Goal: Task Accomplishment & Management: Complete application form

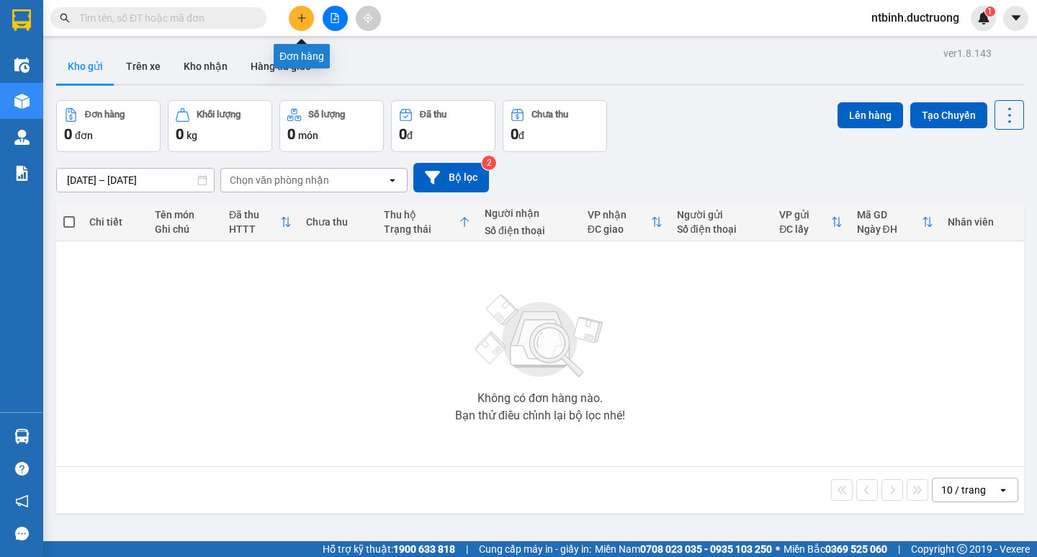
click at [300, 12] on button at bounding box center [301, 18] width 25 height 25
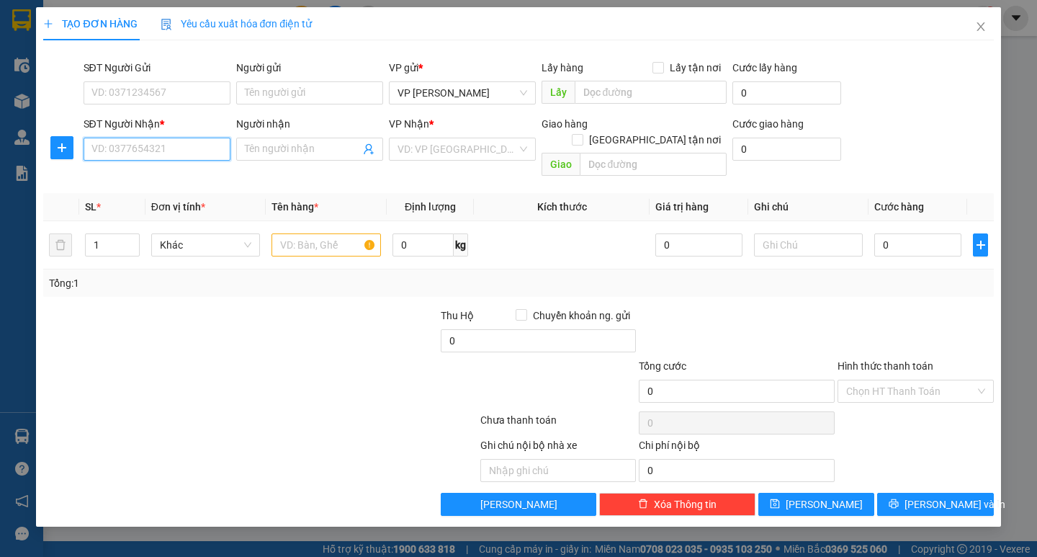
click at [158, 150] on input "SĐT Người Nhận *" at bounding box center [157, 149] width 147 height 23
click at [152, 178] on div "0966936271" at bounding box center [157, 178] width 130 height 16
click at [462, 149] on span "[GEOGRAPHIC_DATA]" at bounding box center [462, 149] width 130 height 22
type input "0966936271"
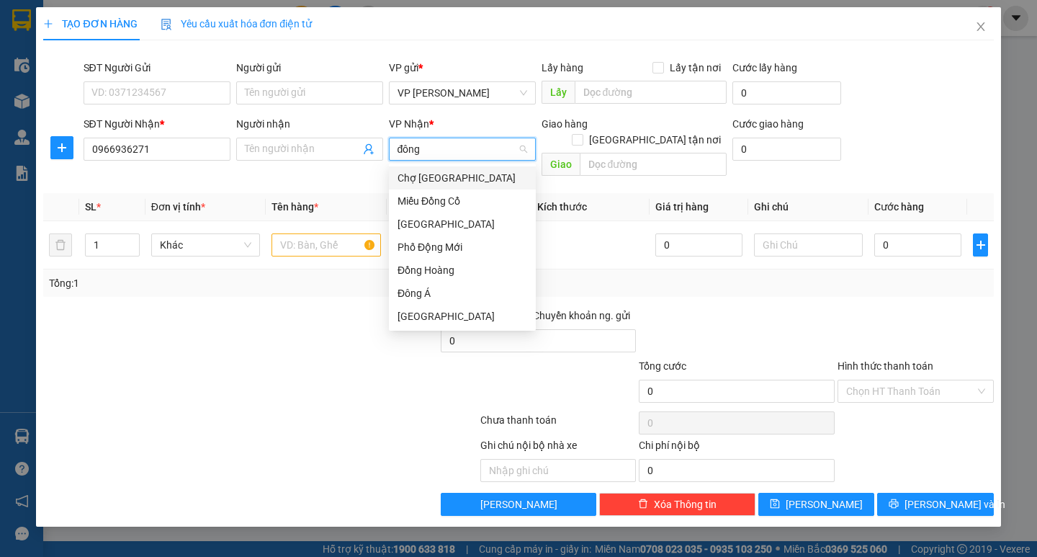
click at [440, 153] on input "đông" at bounding box center [457, 149] width 120 height 22
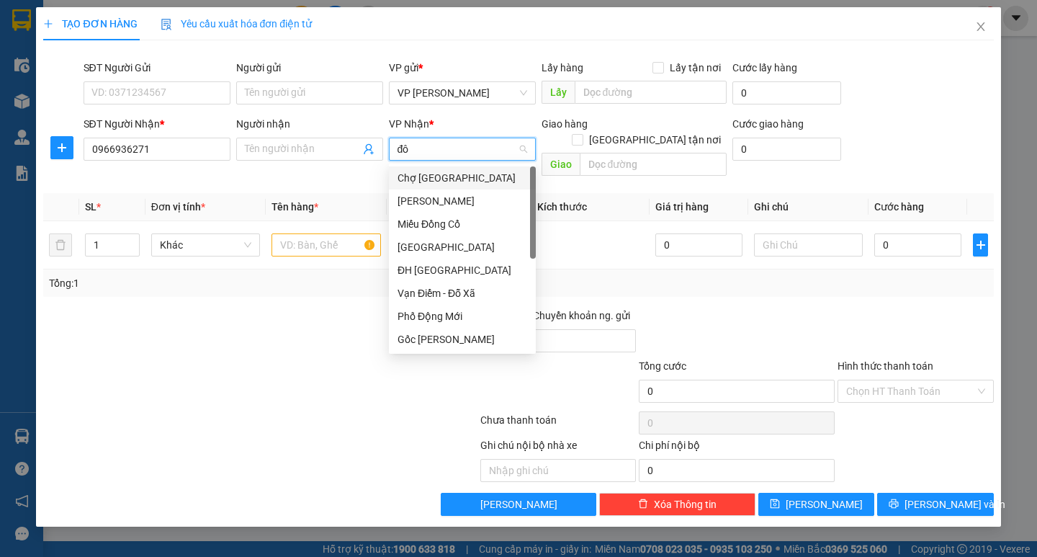
type input "đ"
type input "c"
click at [437, 172] on div "[GEOGRAPHIC_DATA]" at bounding box center [462, 178] width 130 height 16
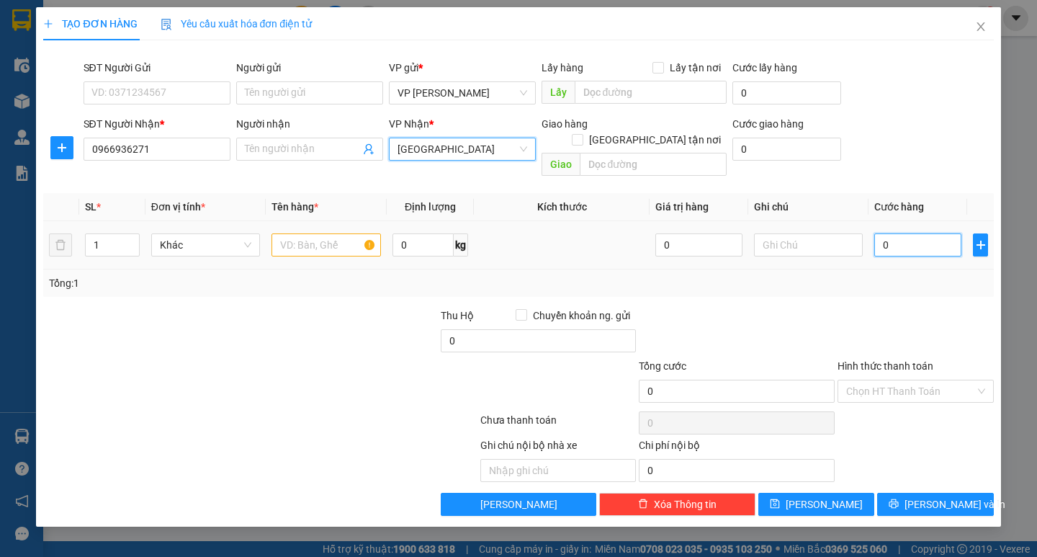
click at [900, 233] on input "0" at bounding box center [917, 244] width 87 height 23
type input "3"
type input "30"
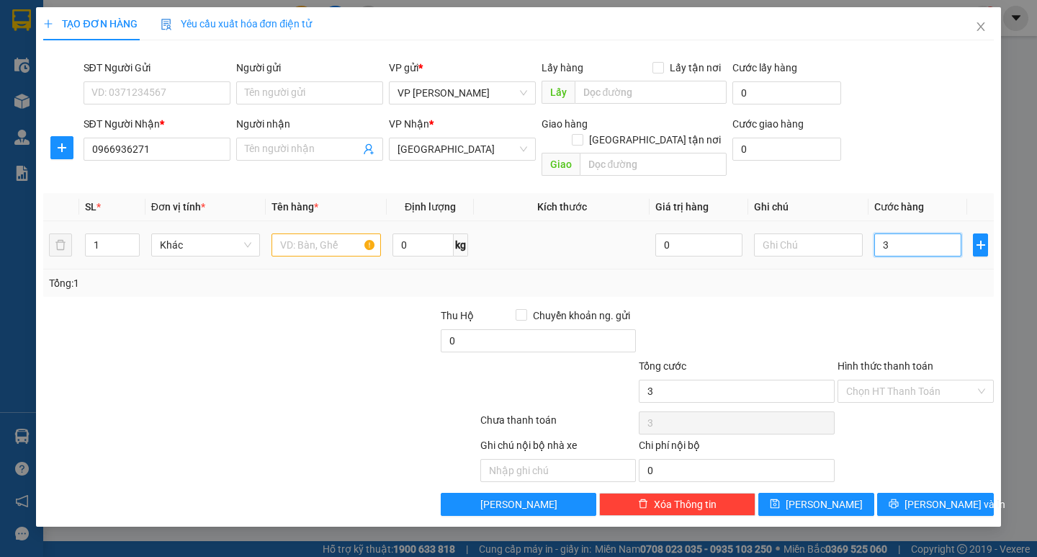
type input "30"
click at [900, 233] on input "30" at bounding box center [917, 244] width 87 height 23
type input "30.000"
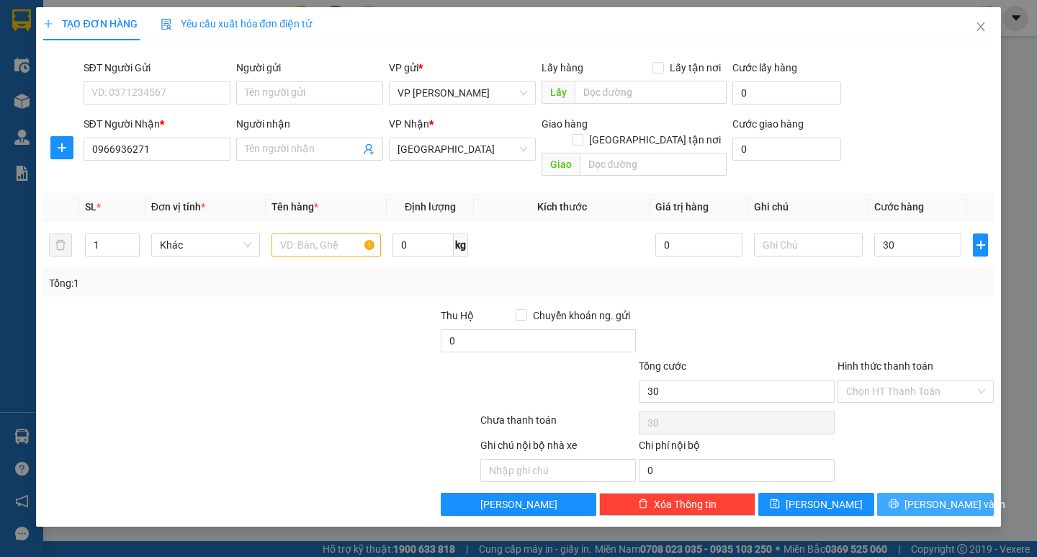
type input "30.000"
click at [932, 498] on button "[PERSON_NAME] và In" at bounding box center [935, 503] width 116 height 23
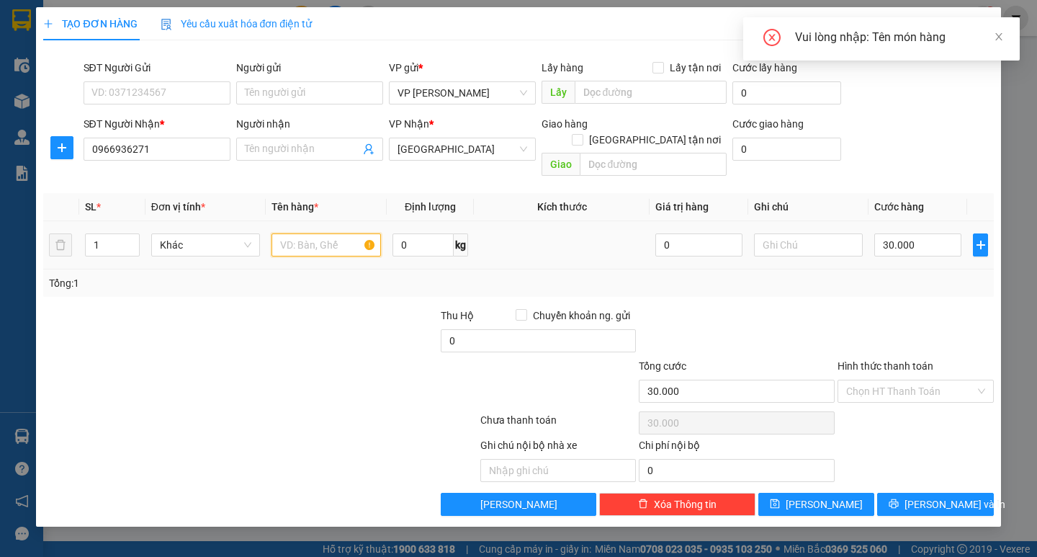
click at [320, 233] on input "text" at bounding box center [325, 244] width 109 height 23
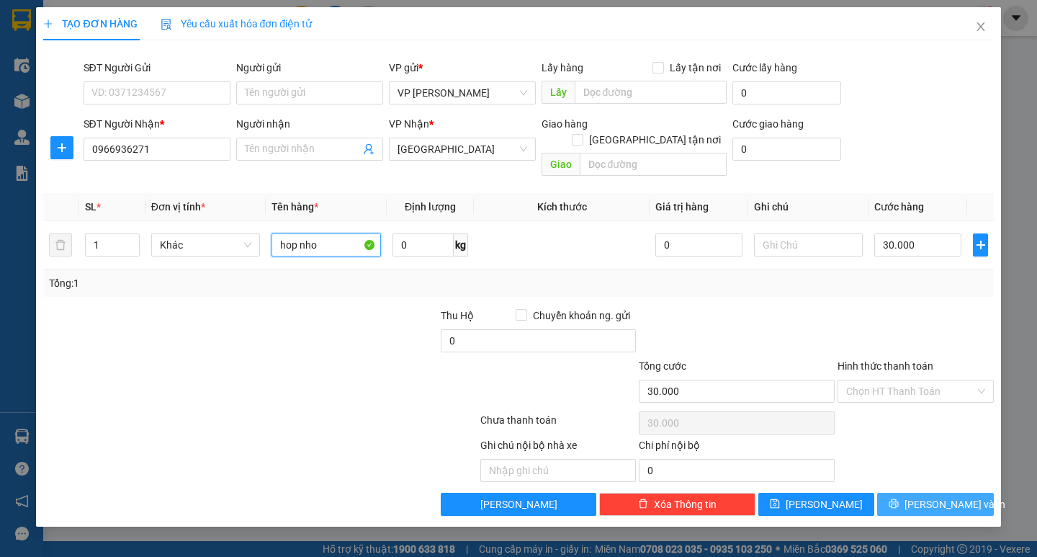
type input "hop nho"
click at [919, 492] on button "[PERSON_NAME] và In" at bounding box center [935, 503] width 116 height 23
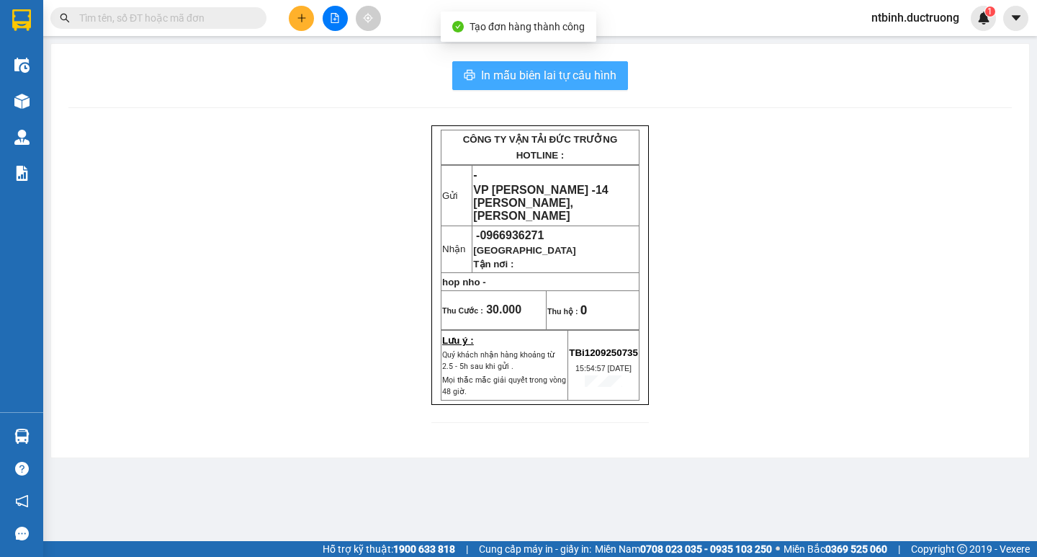
click at [591, 71] on span "In mẫu biên lai tự cấu hình" at bounding box center [548, 75] width 135 height 18
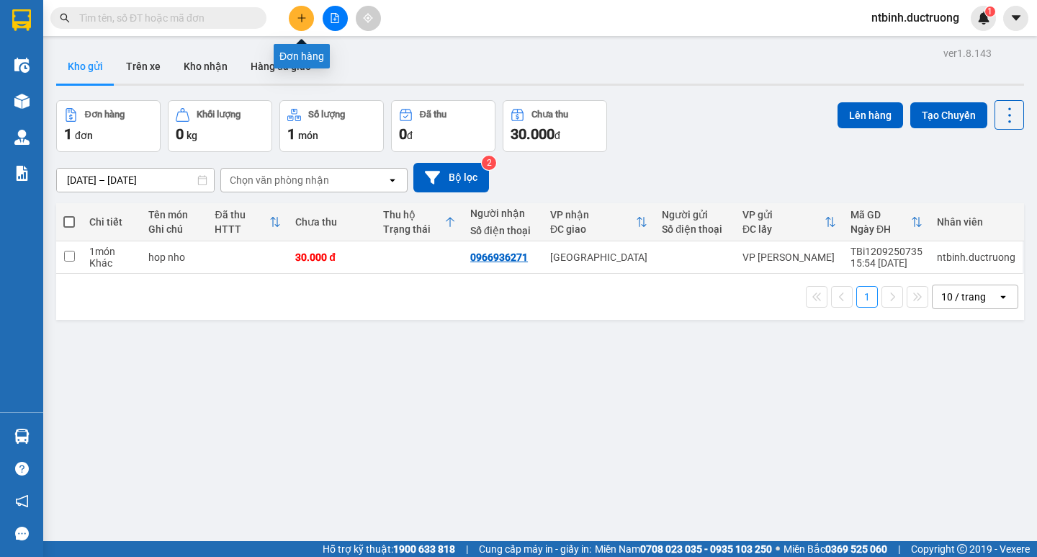
click at [302, 23] on button at bounding box center [301, 18] width 25 height 25
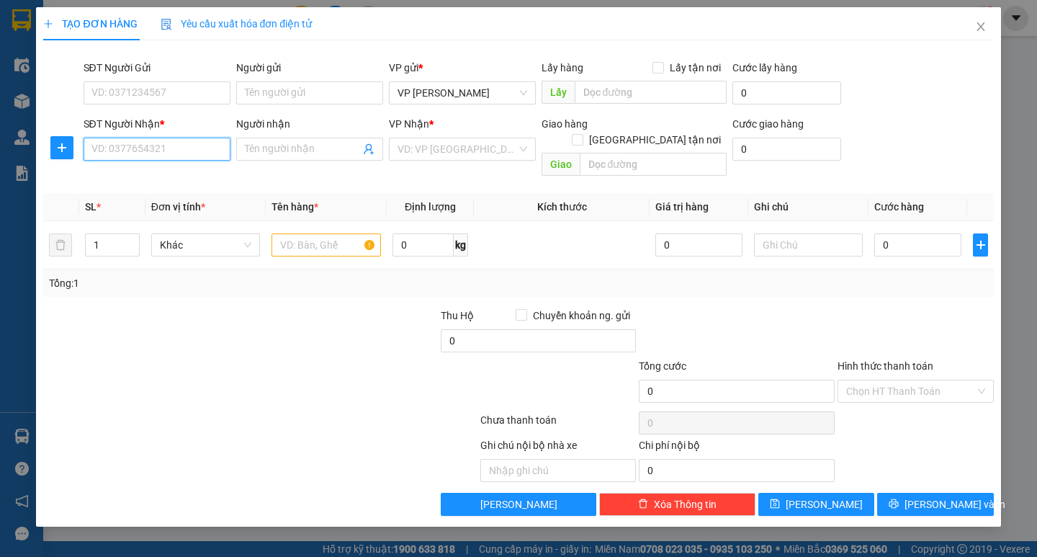
click at [120, 156] on input "SĐT Người Nhận *" at bounding box center [157, 149] width 147 height 23
click at [138, 174] on div "0973308071" at bounding box center [157, 178] width 130 height 16
type input "0973308071"
click at [888, 233] on input "0" at bounding box center [917, 244] width 87 height 23
type input "2"
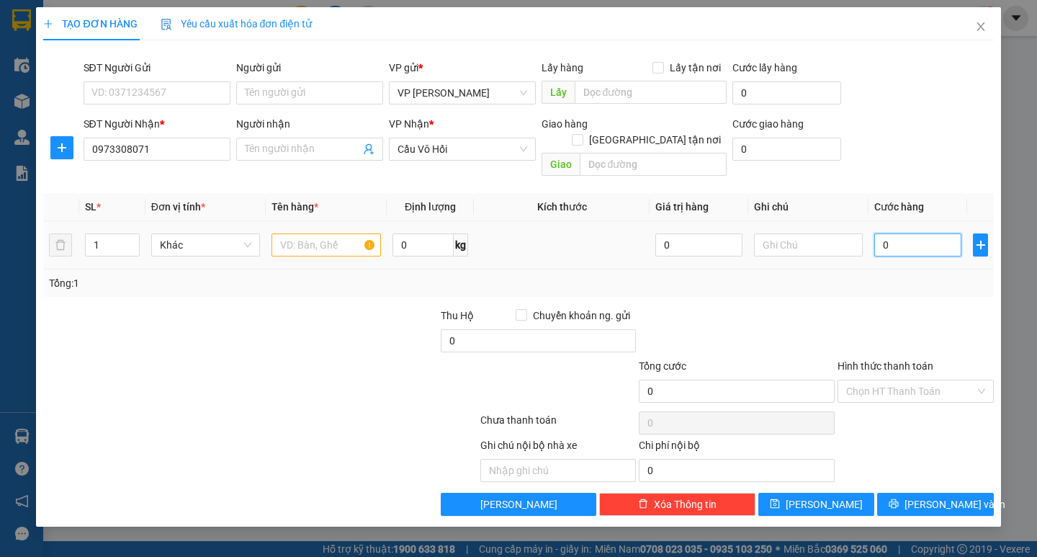
type input "2"
type input "20"
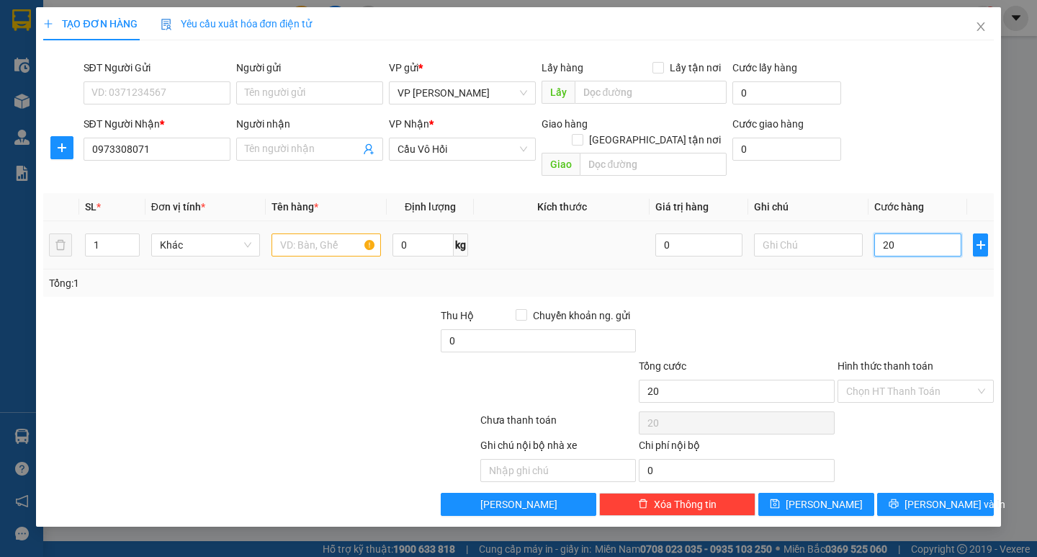
click at [888, 233] on input "20" at bounding box center [917, 244] width 87 height 23
type input "20.000"
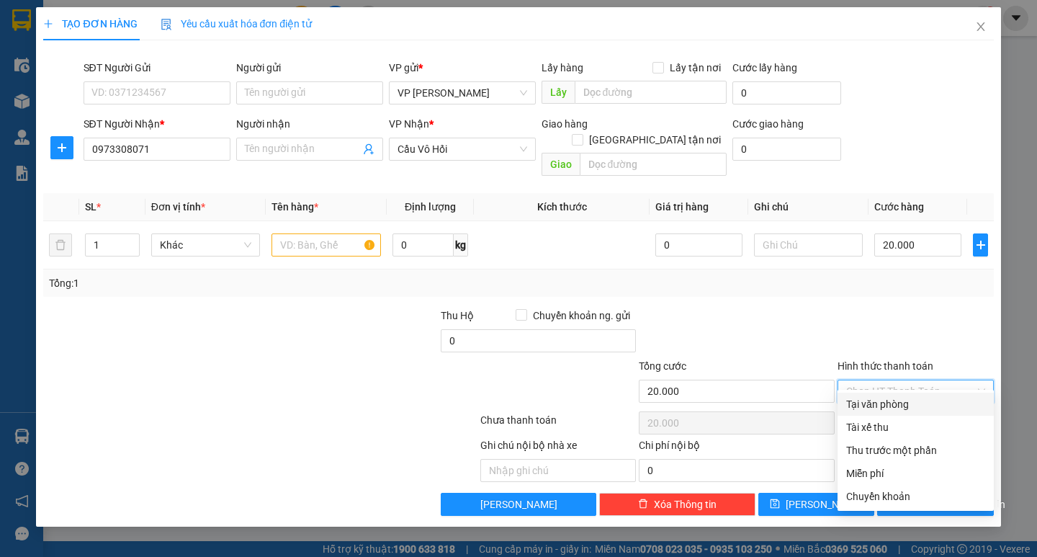
click at [900, 380] on input "Hình thức thanh toán" at bounding box center [910, 391] width 129 height 22
click at [897, 401] on div "Tại văn phòng" at bounding box center [915, 404] width 139 height 16
type input "0"
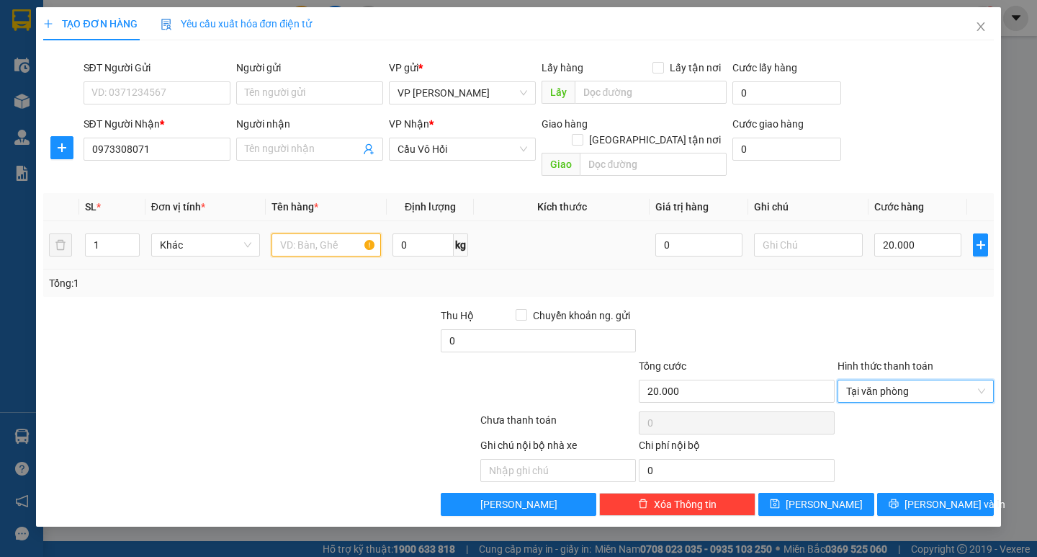
click at [310, 233] on input "text" at bounding box center [325, 244] width 109 height 23
type input "sơn"
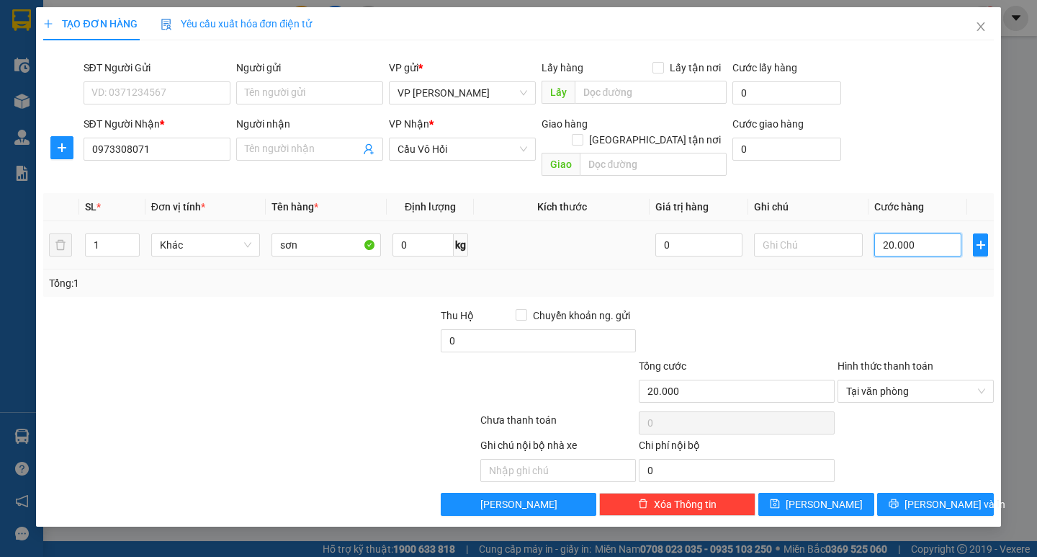
click at [922, 233] on input "20.000" at bounding box center [917, 244] width 87 height 23
type input "0"
click at [922, 233] on input "0" at bounding box center [917, 244] width 87 height 23
click at [885, 233] on input "0" at bounding box center [917, 244] width 87 height 23
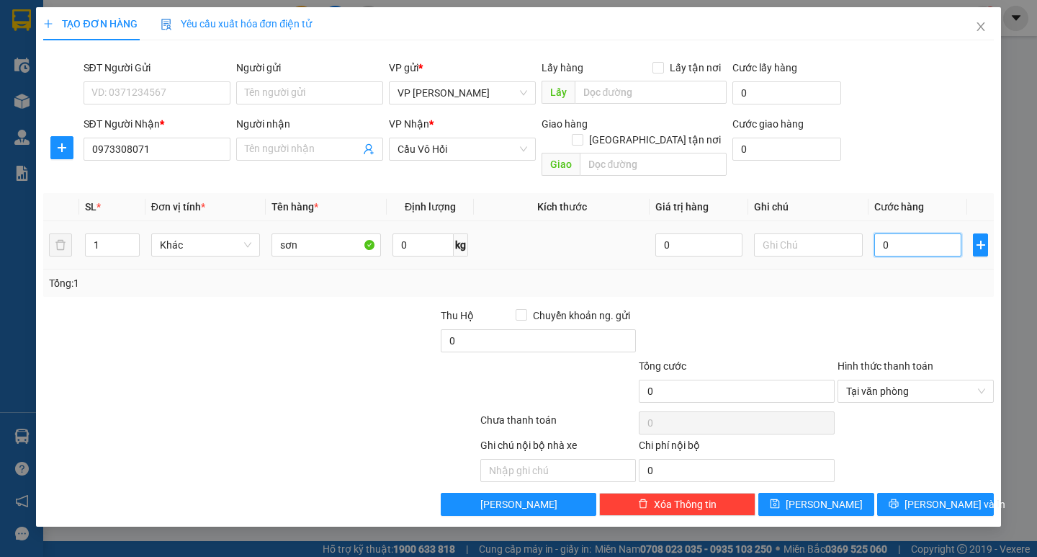
type input "3"
type input "30"
drag, startPoint x: 885, startPoint y: 230, endPoint x: 893, endPoint y: 225, distance: 9.4
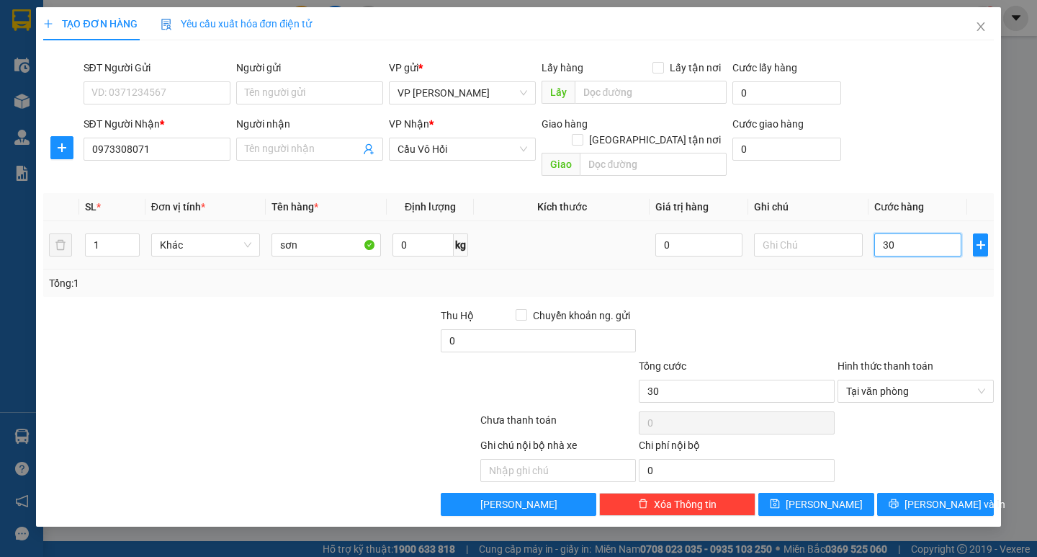
click at [893, 233] on input "30" at bounding box center [917, 244] width 87 height 23
click at [929, 380] on span "Tại văn phòng" at bounding box center [915, 391] width 139 height 22
type input "30.000"
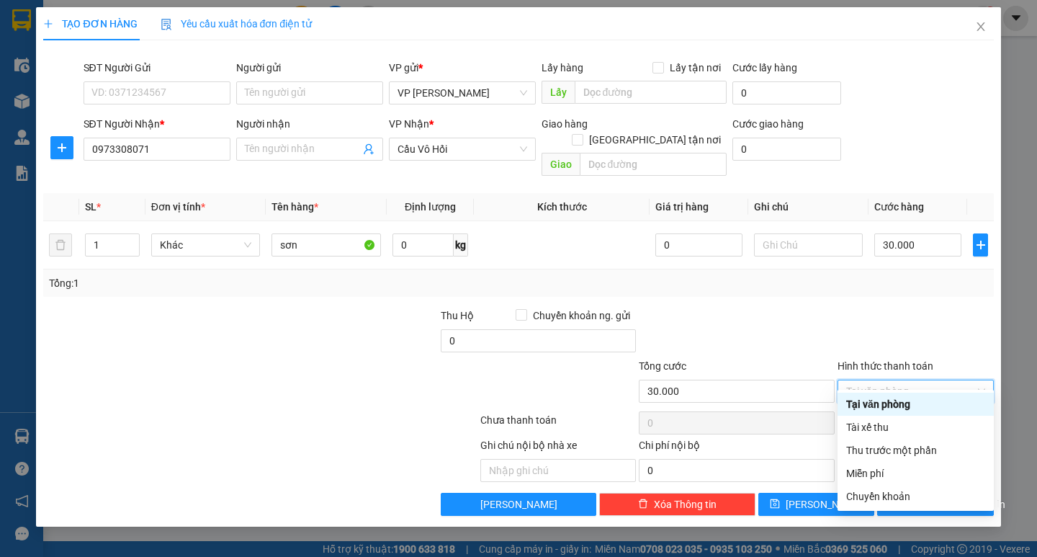
click at [893, 400] on div "Tại văn phòng" at bounding box center [915, 404] width 139 height 16
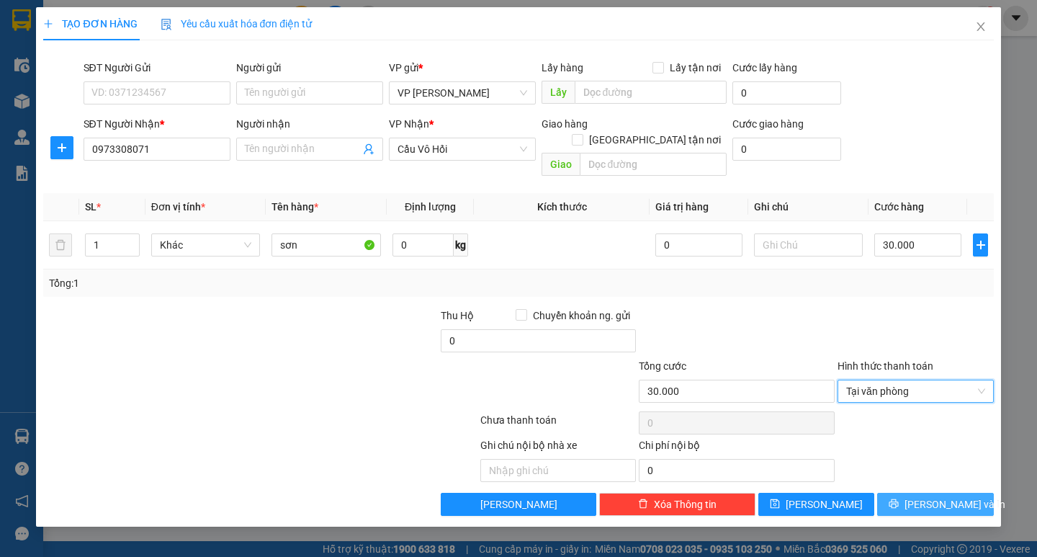
click at [921, 492] on button "[PERSON_NAME] và In" at bounding box center [935, 503] width 116 height 23
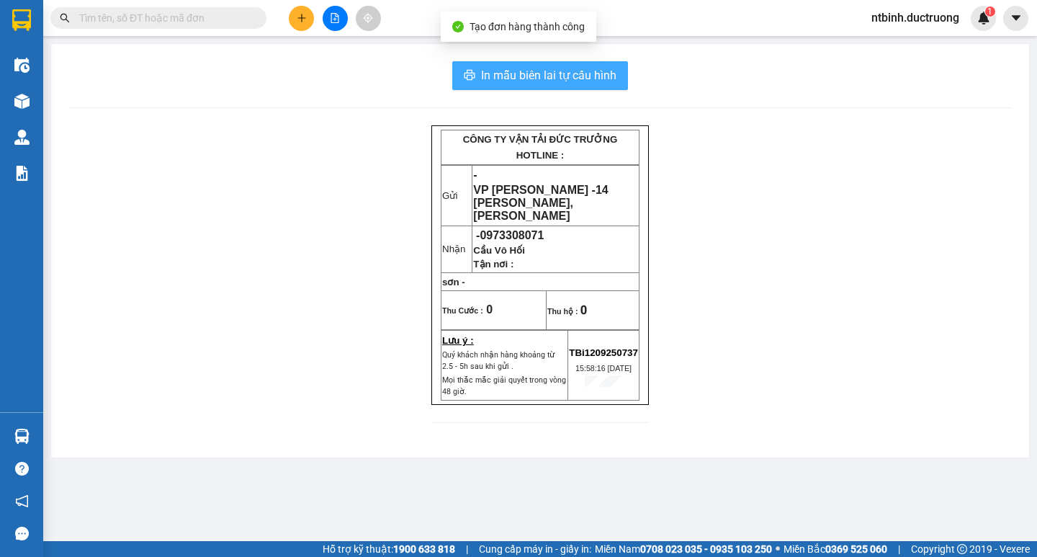
click at [542, 74] on span "In mẫu biên lai tự cấu hình" at bounding box center [548, 75] width 135 height 18
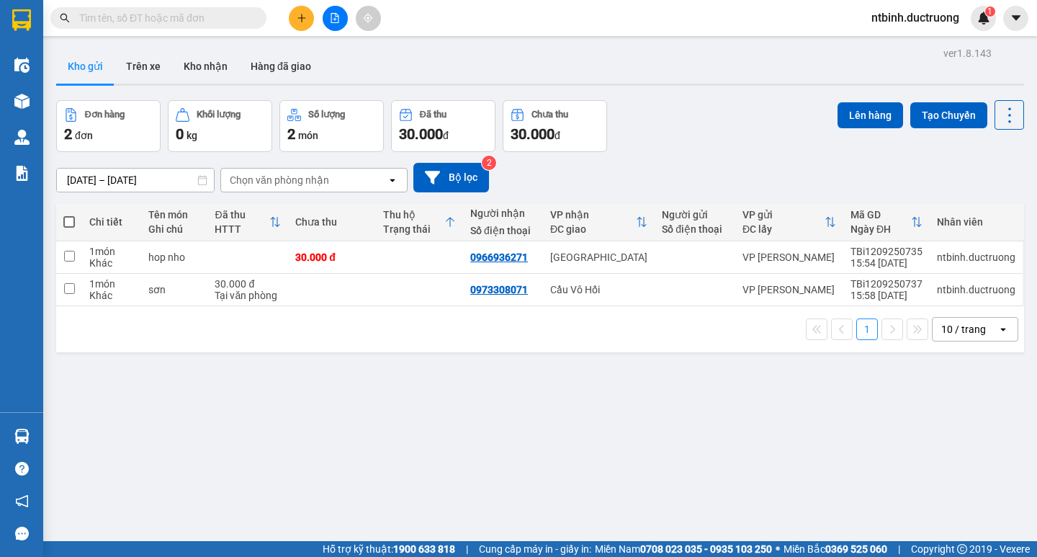
click at [299, 20] on icon "plus" at bounding box center [302, 18] width 10 height 10
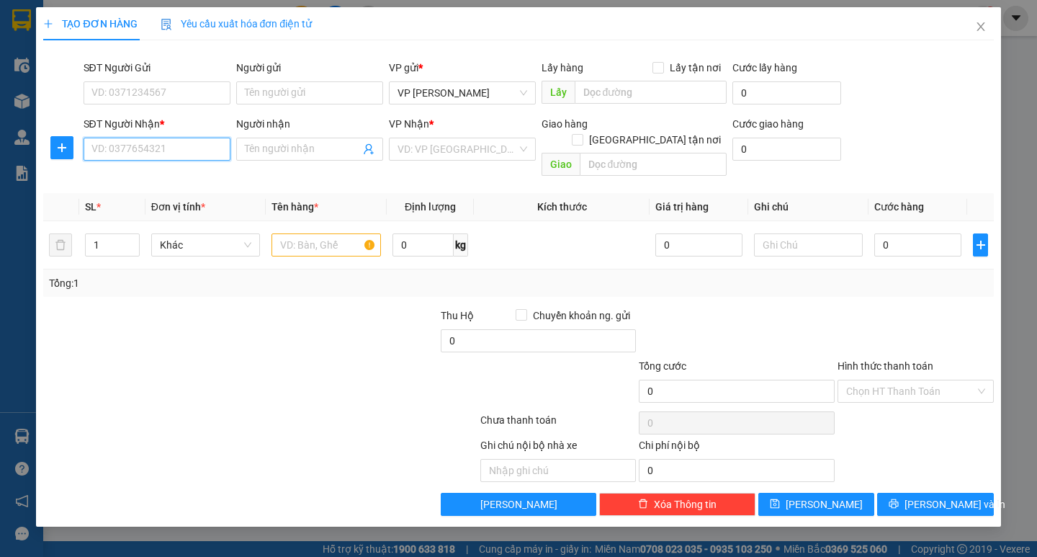
click at [143, 147] on input "SĐT Người Nhận *" at bounding box center [157, 149] width 147 height 23
click at [121, 174] on div "0982959707" at bounding box center [157, 178] width 130 height 16
type input "0982959707"
click at [318, 233] on input "text" at bounding box center [325, 244] width 109 height 23
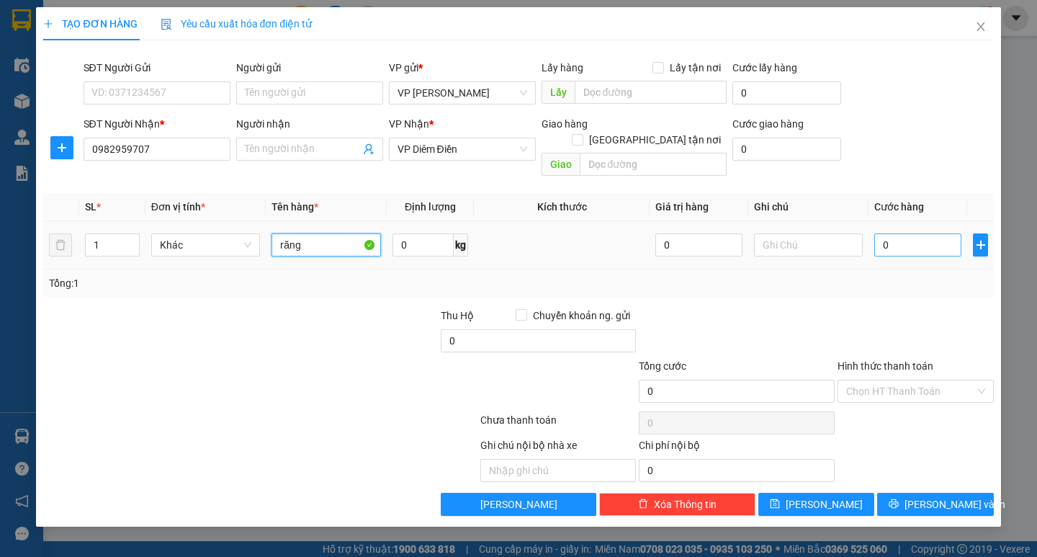
type input "răng"
click at [918, 236] on input "0" at bounding box center [917, 244] width 87 height 23
type input "3"
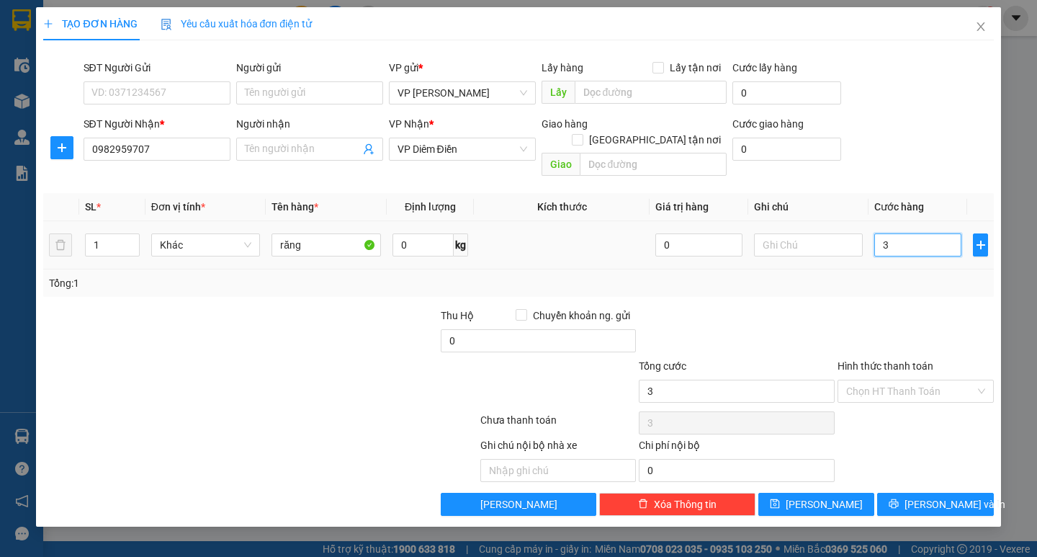
type input "30"
click at [914, 233] on input "30" at bounding box center [917, 244] width 87 height 23
click at [896, 382] on input "Hình thức thanh toán" at bounding box center [910, 391] width 129 height 22
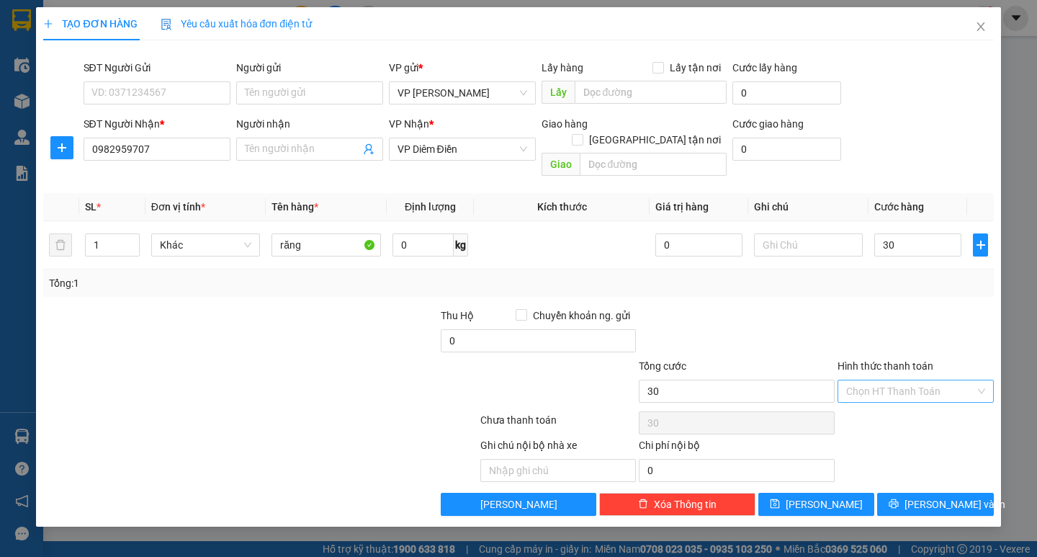
type input "30.000"
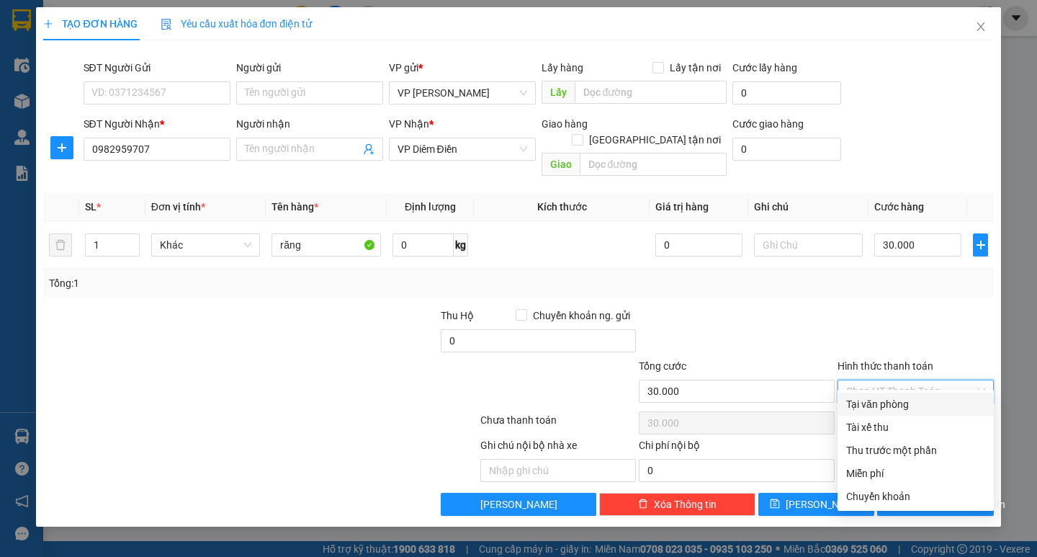
click at [894, 400] on div "Tại văn phòng" at bounding box center [915, 404] width 139 height 16
type input "0"
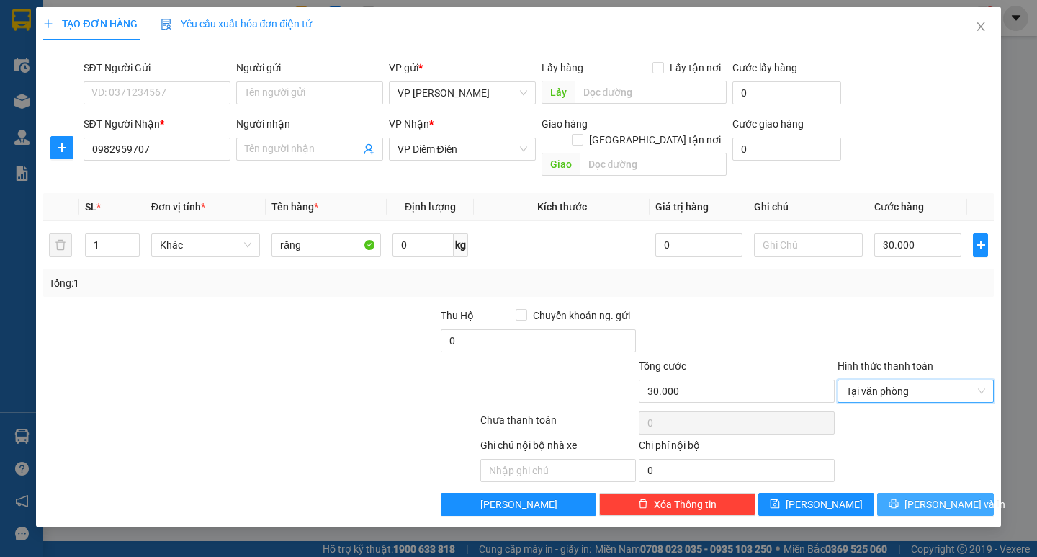
click at [898, 499] on icon "printer" at bounding box center [893, 503] width 9 height 9
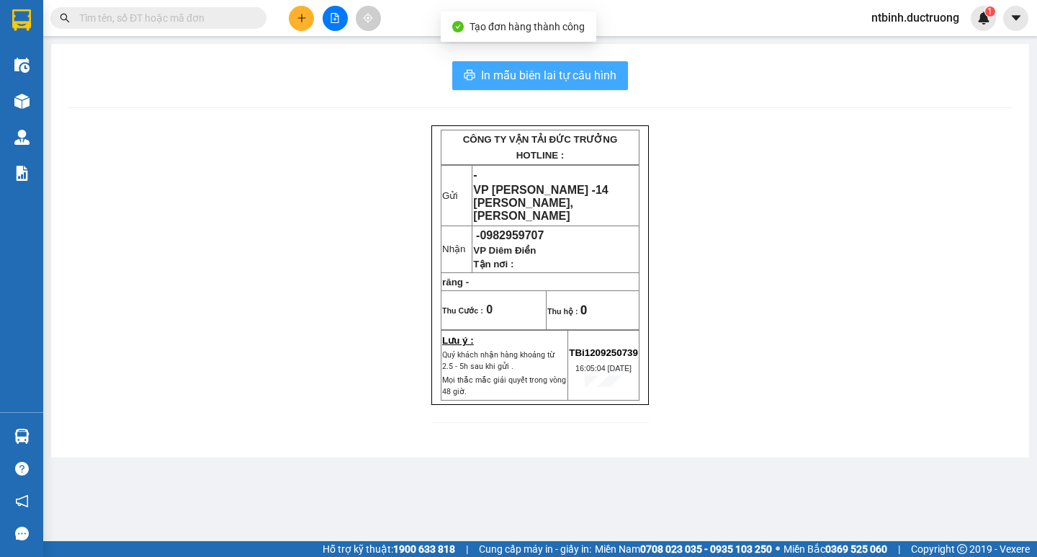
click at [549, 81] on span "In mẫu biên lai tự cấu hình" at bounding box center [548, 75] width 135 height 18
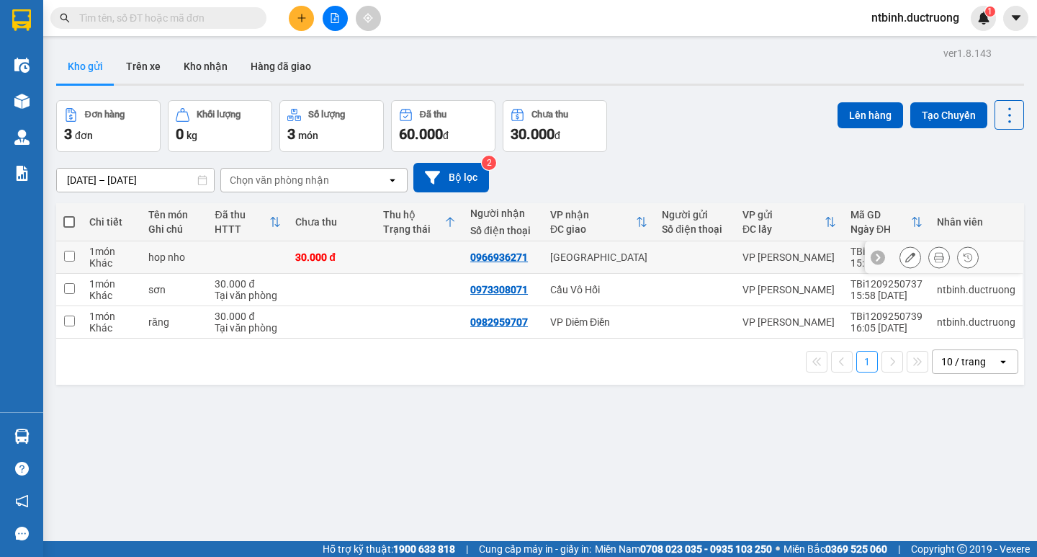
click at [381, 261] on td at bounding box center [419, 257] width 87 height 32
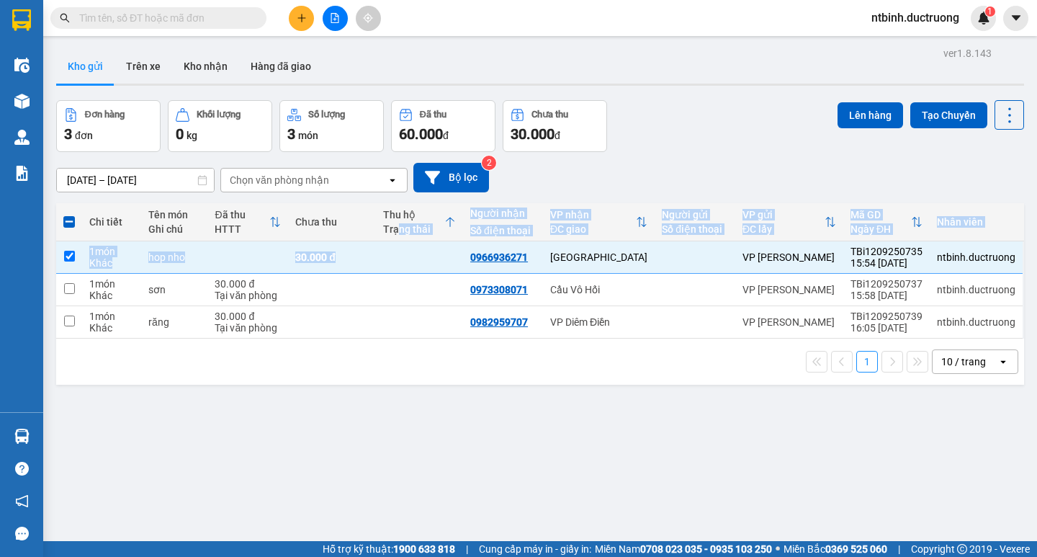
click at [387, 253] on table "Chi tiết Tên món Ghi chú Đã thu HTTT Chưa thu Thu hộ Trạng thái Người nhận Số đ…" at bounding box center [540, 270] width 968 height 135
click at [392, 253] on td at bounding box center [419, 257] width 87 height 32
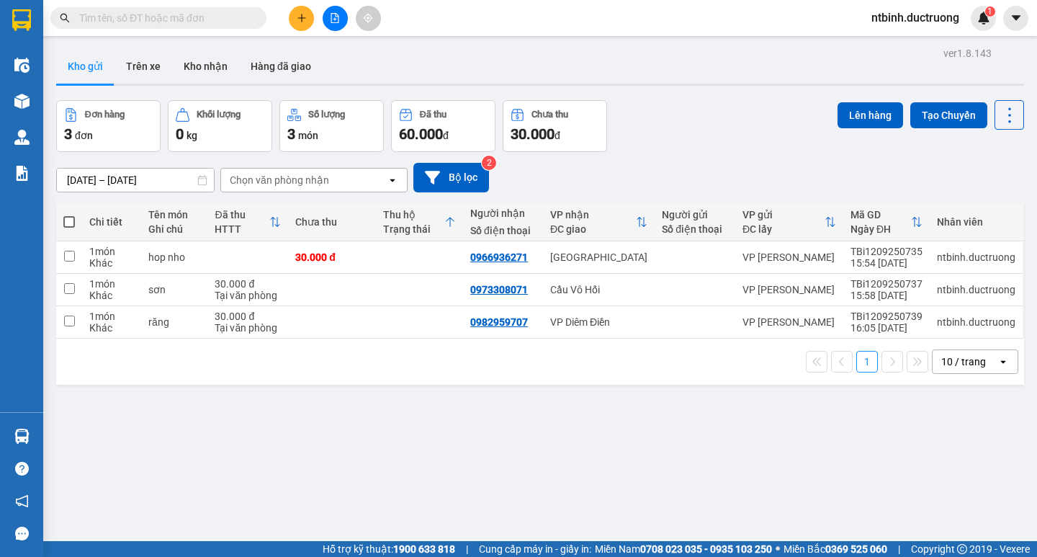
click at [71, 220] on span at bounding box center [69, 222] width 12 height 12
click at [69, 215] on input "checkbox" at bounding box center [69, 215] width 0 height 0
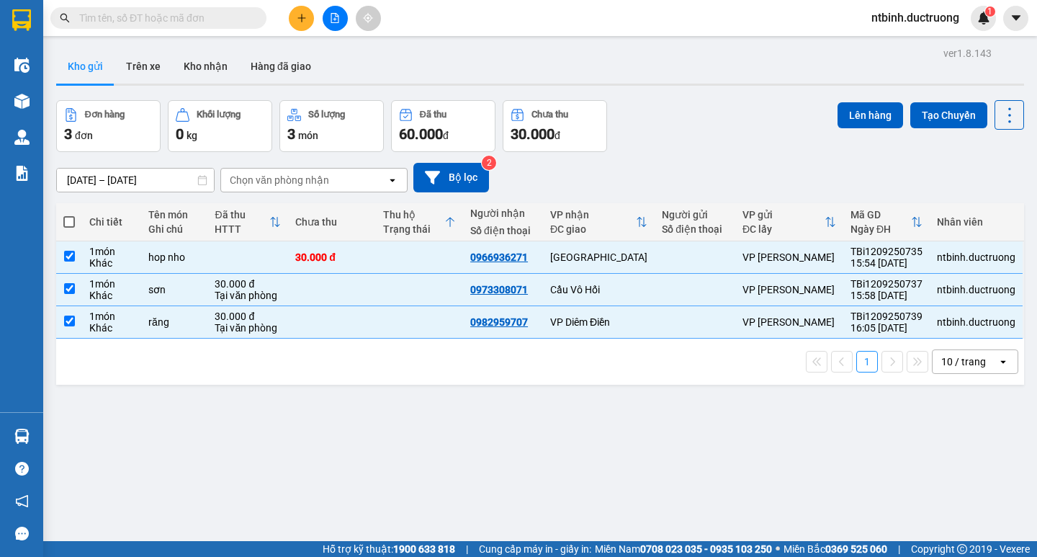
checkbox input "true"
click at [847, 107] on button "Lên hàng" at bounding box center [870, 115] width 66 height 26
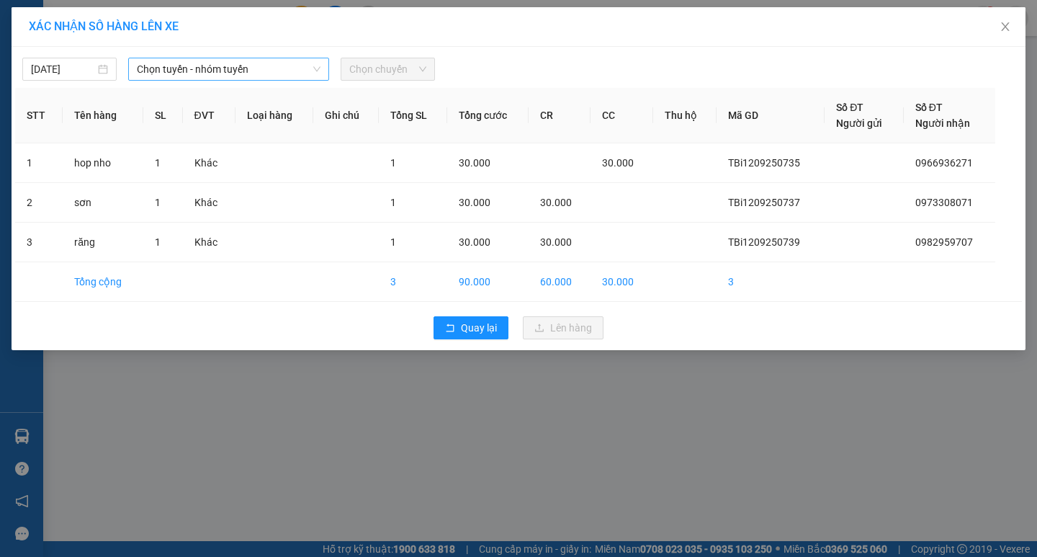
click at [200, 63] on span "Chọn tuyến - nhóm tuyến" at bounding box center [229, 69] width 184 height 22
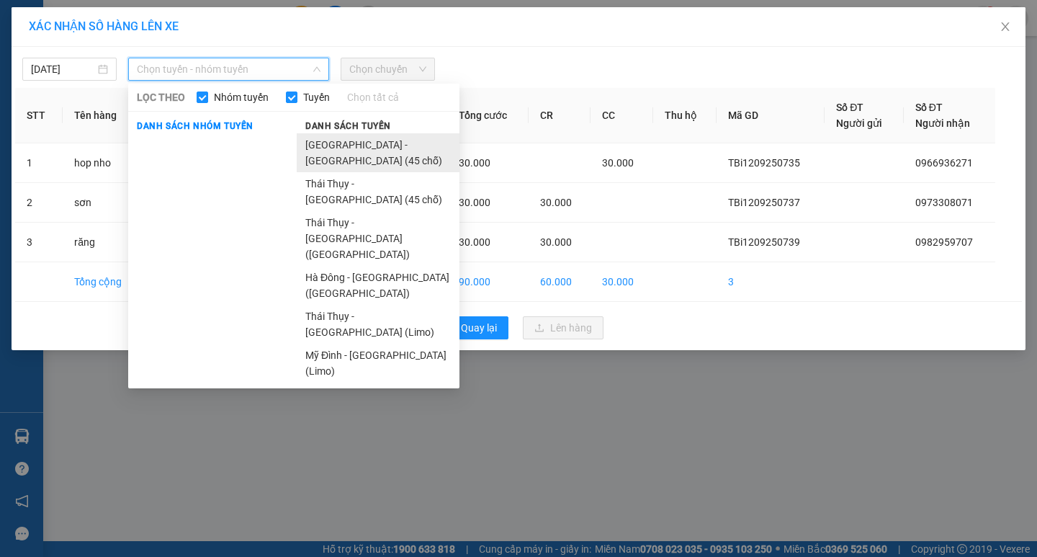
click at [353, 150] on li "[GEOGRAPHIC_DATA] - [GEOGRAPHIC_DATA] (45 chỗ)" at bounding box center [378, 152] width 163 height 39
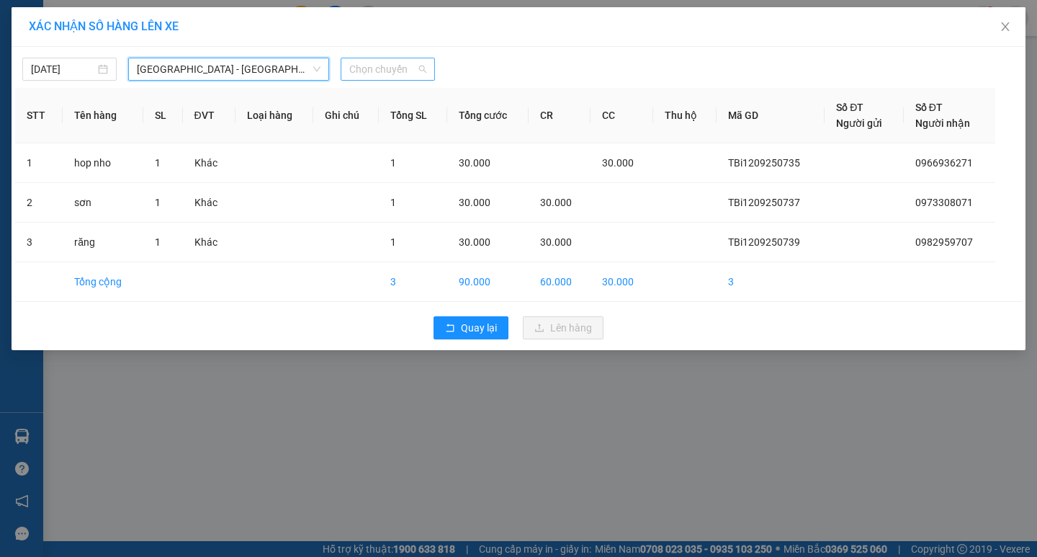
click at [369, 69] on span "Chọn chuyến" at bounding box center [387, 69] width 77 height 22
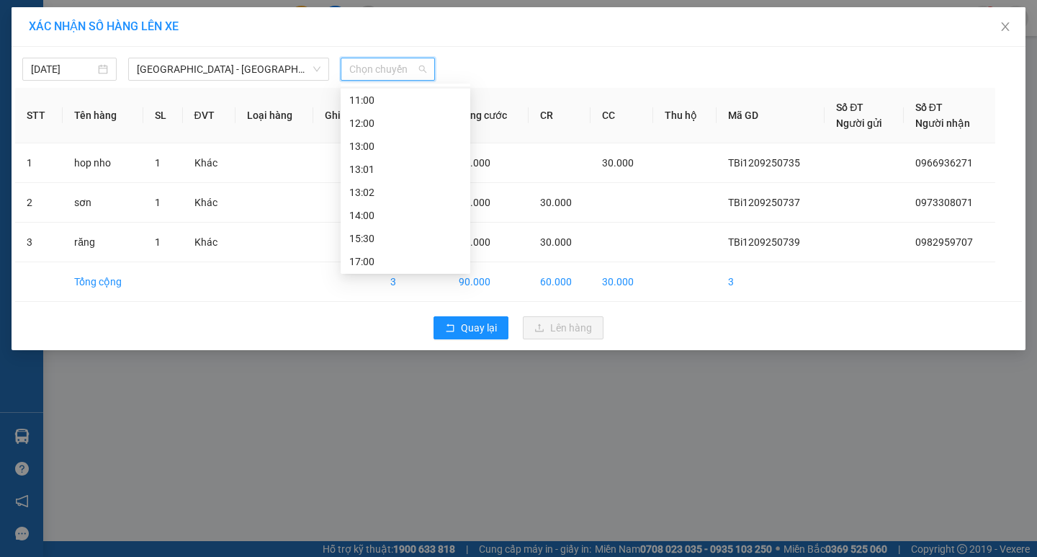
scroll to position [207, 0]
click at [381, 165] on div "15:30" at bounding box center [405, 167] width 112 height 16
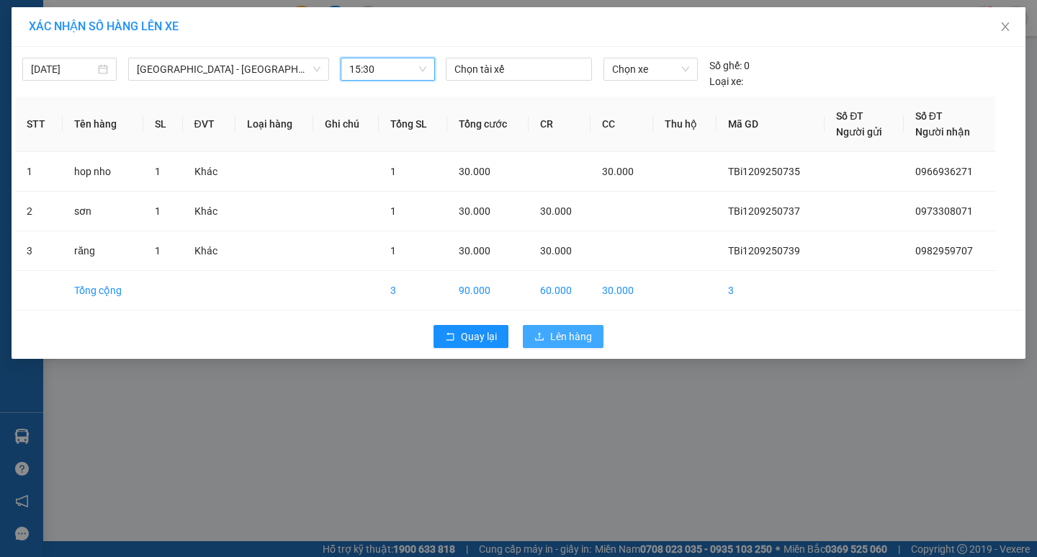
click at [543, 328] on button "Lên hàng" at bounding box center [563, 336] width 81 height 23
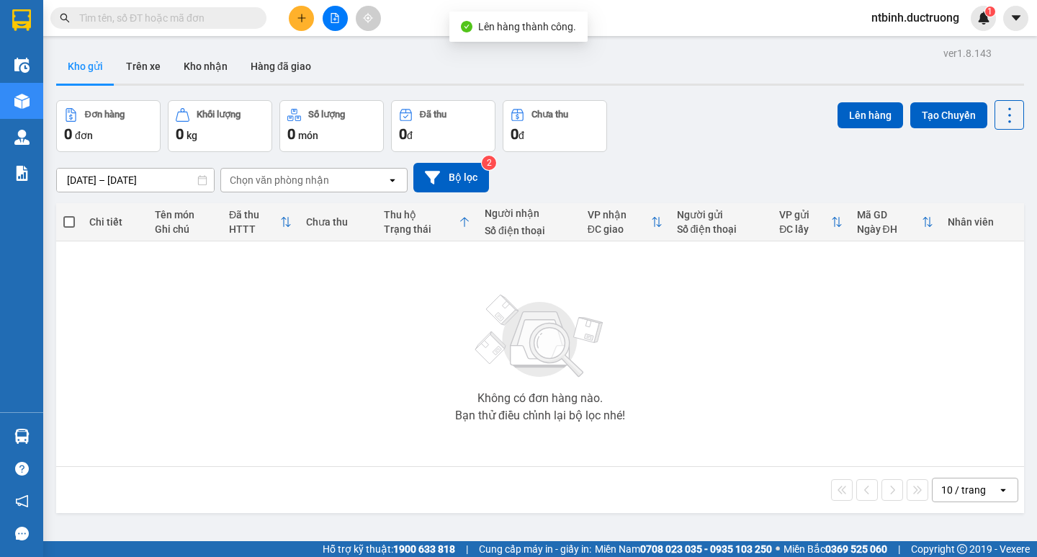
click at [300, 20] on icon "plus" at bounding box center [302, 18] width 10 height 10
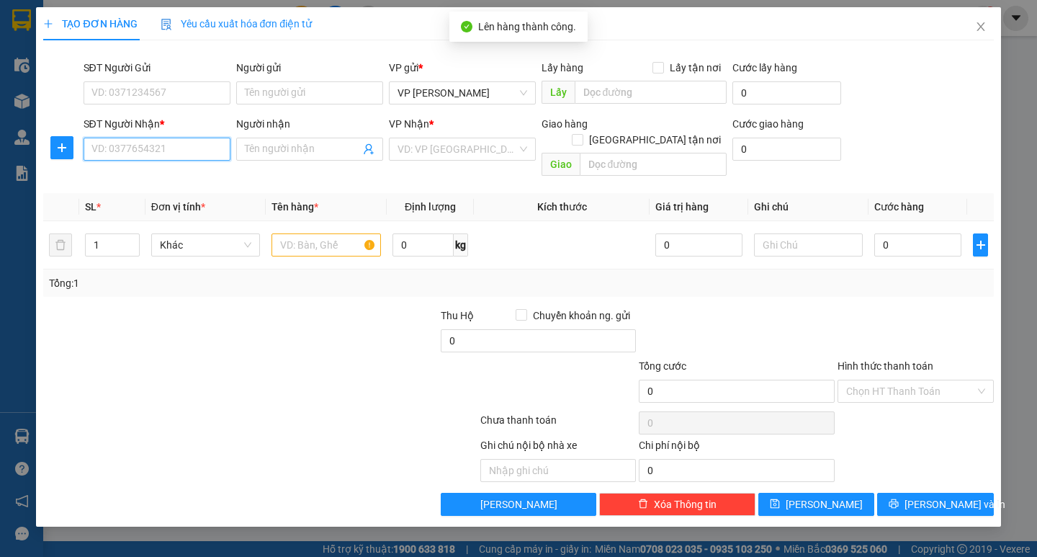
click at [140, 145] on input "SĐT Người Nhận *" at bounding box center [157, 149] width 147 height 23
click at [425, 151] on input "search" at bounding box center [457, 149] width 120 height 22
click at [158, 158] on input "0989743143" at bounding box center [157, 149] width 147 height 23
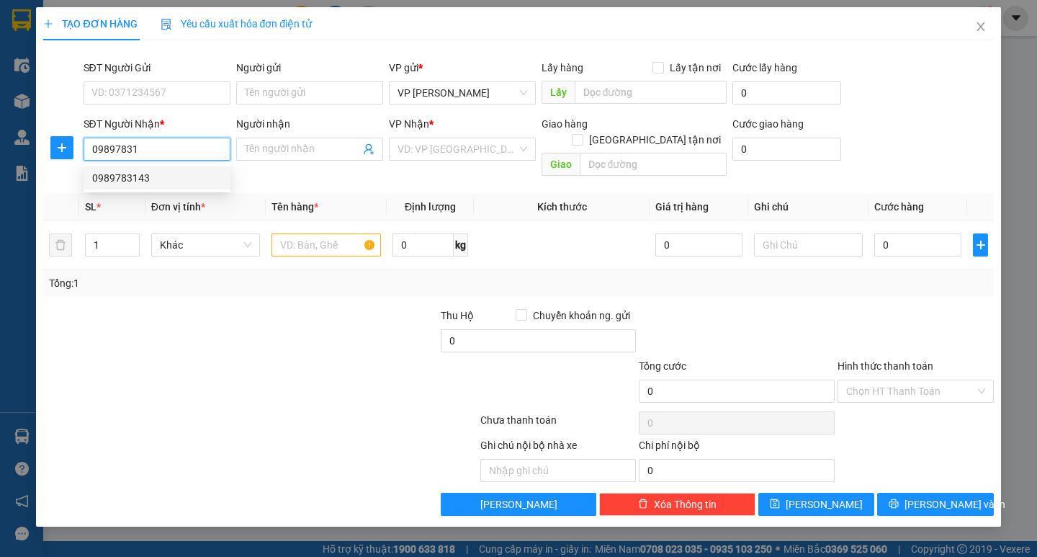
click at [161, 176] on div "0989783143" at bounding box center [157, 178] width 130 height 16
type input "0989783143"
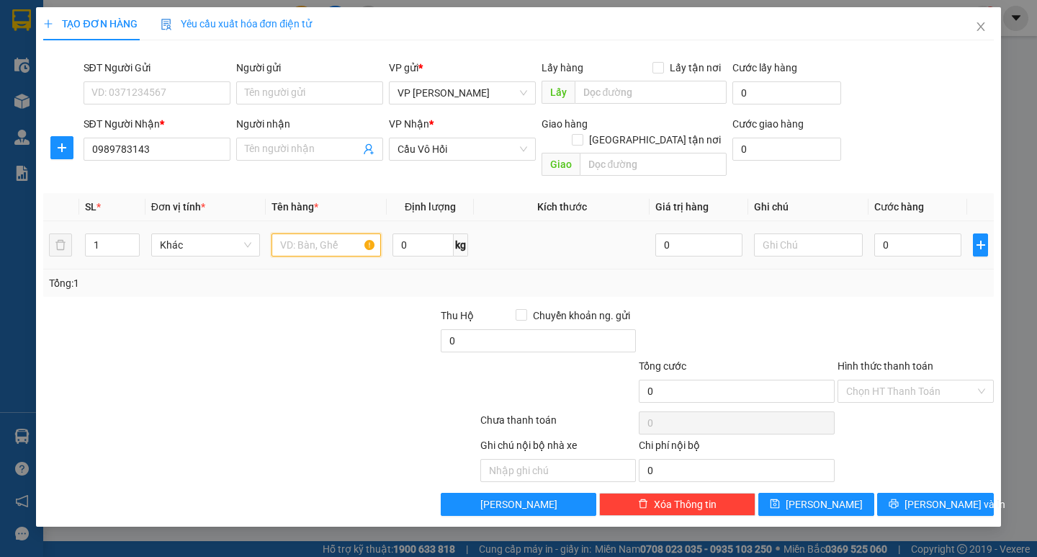
click at [290, 233] on input "text" at bounding box center [325, 244] width 109 height 23
type input "1 catong"
click at [882, 233] on input "0" at bounding box center [917, 244] width 87 height 23
click at [880, 233] on input "0" at bounding box center [917, 244] width 87 height 23
type input "50"
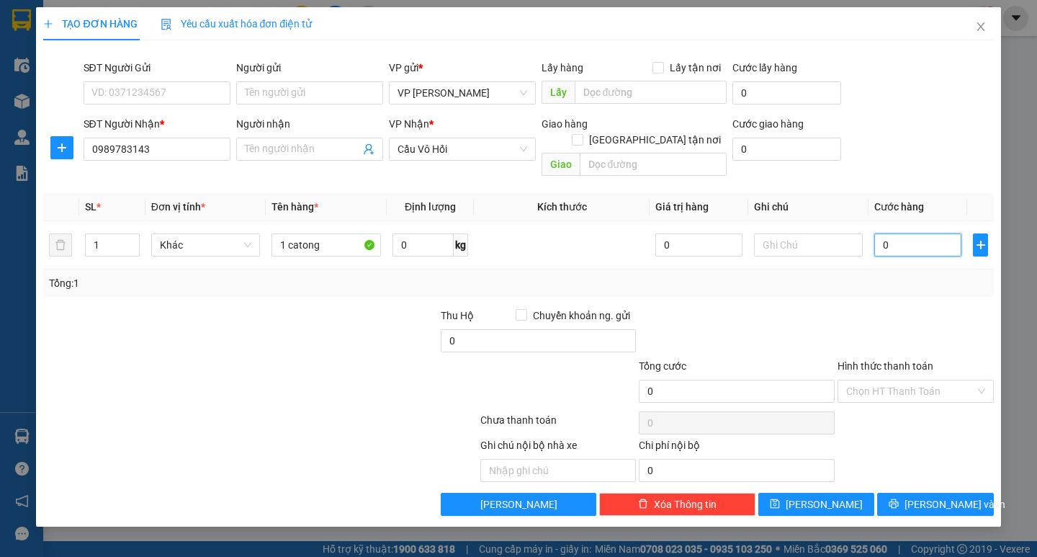
type input "50"
click at [904, 325] on div at bounding box center [915, 332] width 159 height 50
type input "50.000"
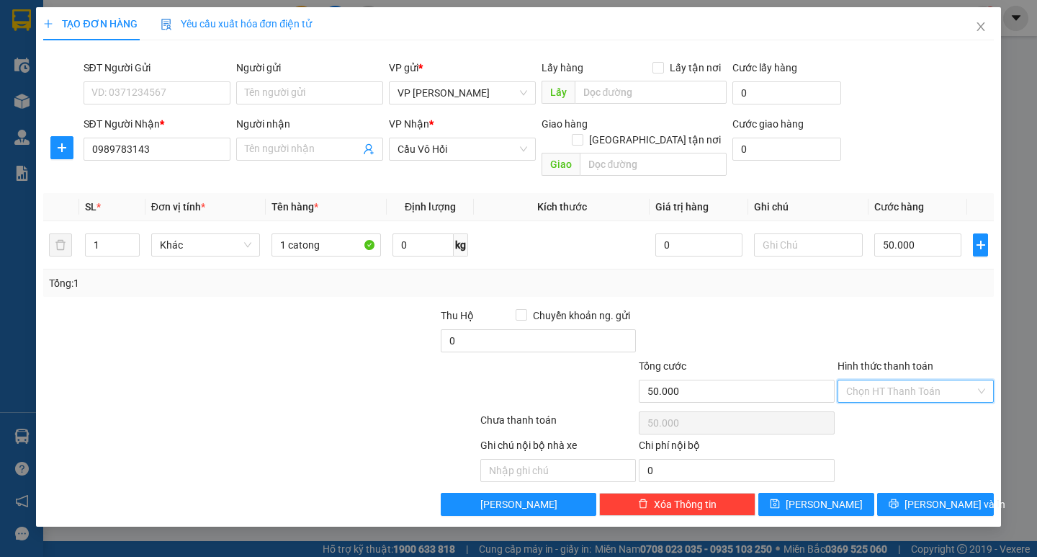
click at [923, 380] on input "Hình thức thanh toán" at bounding box center [910, 391] width 129 height 22
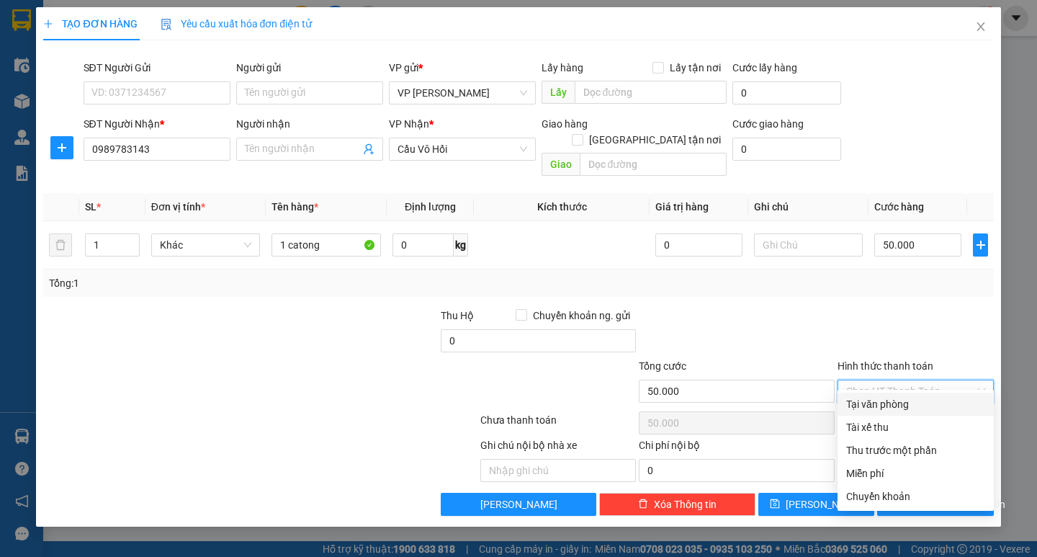
click at [921, 397] on div "Tại văn phòng" at bounding box center [915, 404] width 139 height 16
type input "0"
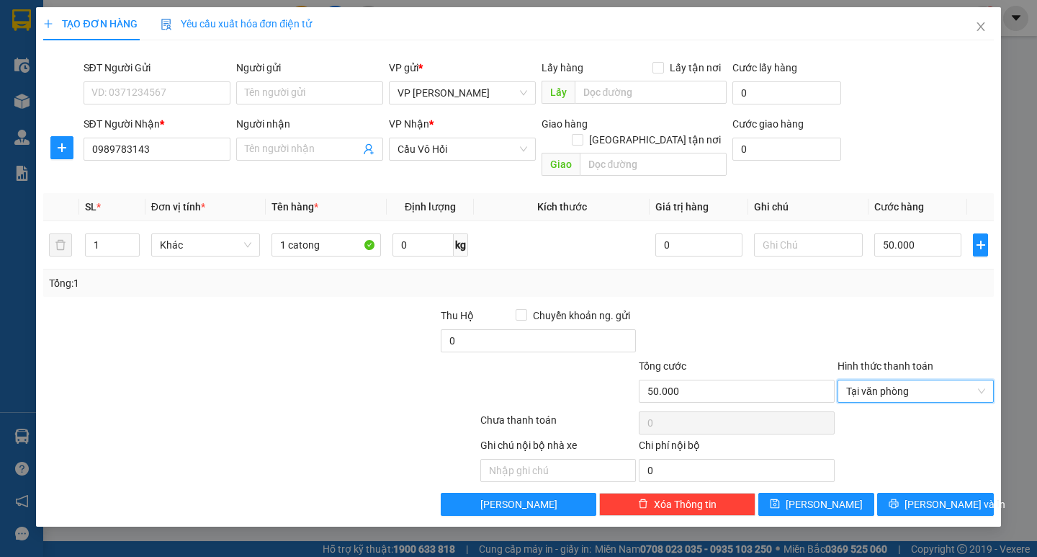
click at [939, 456] on div "Ghi chú nội bộ nhà xe Chi phí nội bộ 0" at bounding box center [518, 459] width 952 height 45
click at [935, 492] on button "[PERSON_NAME] và In" at bounding box center [935, 503] width 116 height 23
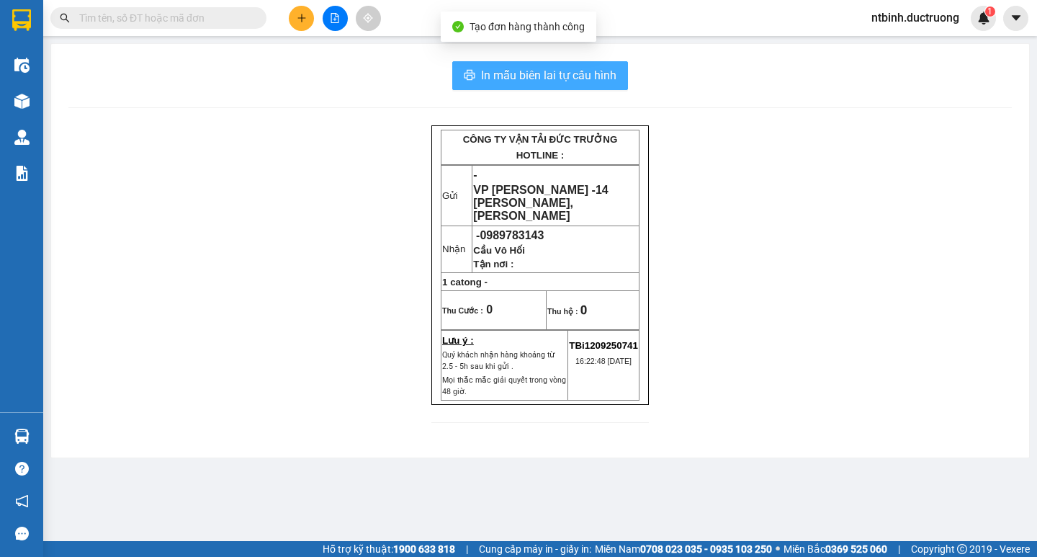
click at [579, 83] on span "In mẫu biên lai tự cấu hình" at bounding box center [548, 75] width 135 height 18
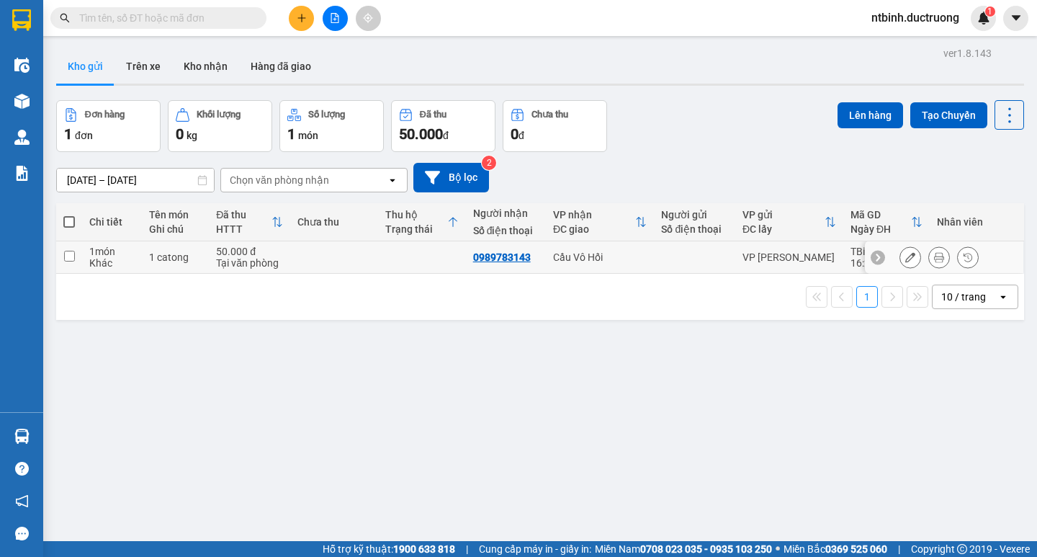
click at [379, 253] on td at bounding box center [422, 257] width 88 height 32
checkbox input "true"
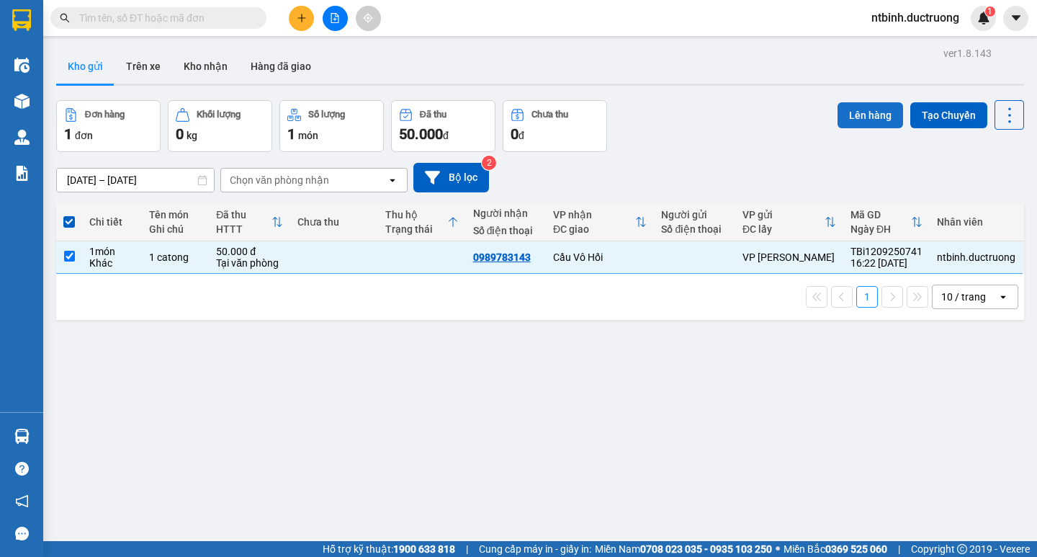
click at [837, 122] on button "Lên hàng" at bounding box center [870, 115] width 66 height 26
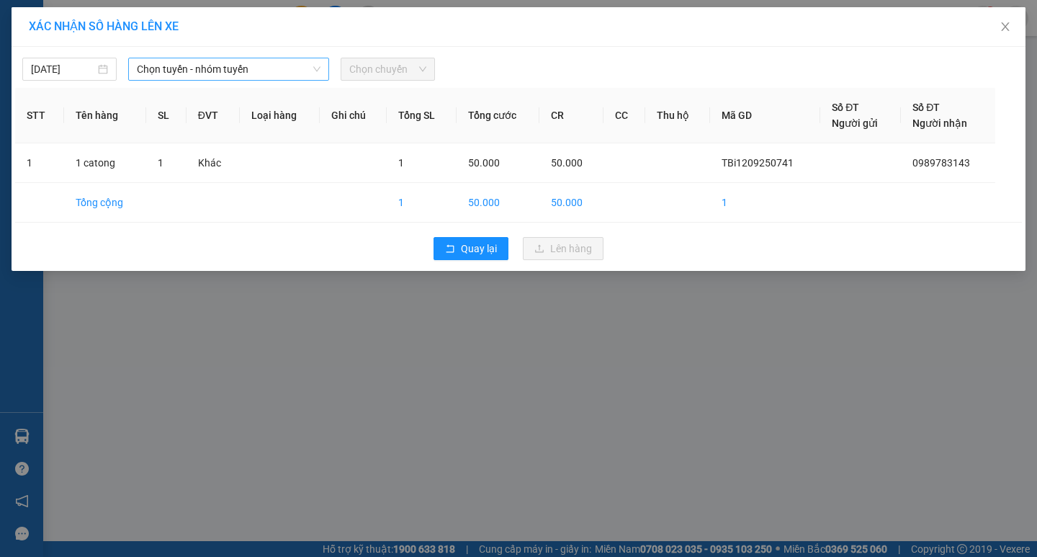
click at [276, 65] on span "Chọn tuyến - nhóm tuyến" at bounding box center [229, 69] width 184 height 22
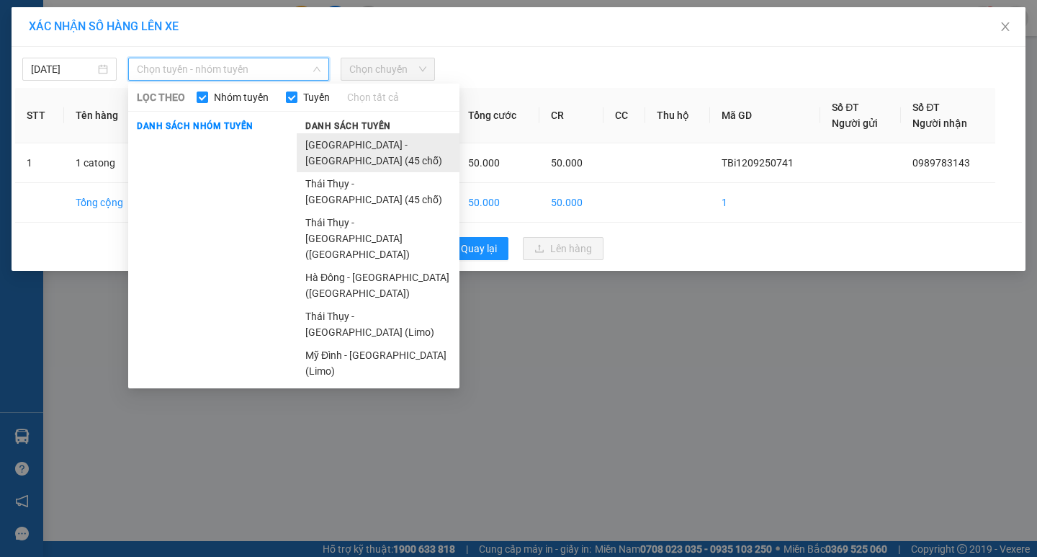
click at [361, 149] on li "[GEOGRAPHIC_DATA] - [GEOGRAPHIC_DATA] (45 chỗ)" at bounding box center [378, 152] width 163 height 39
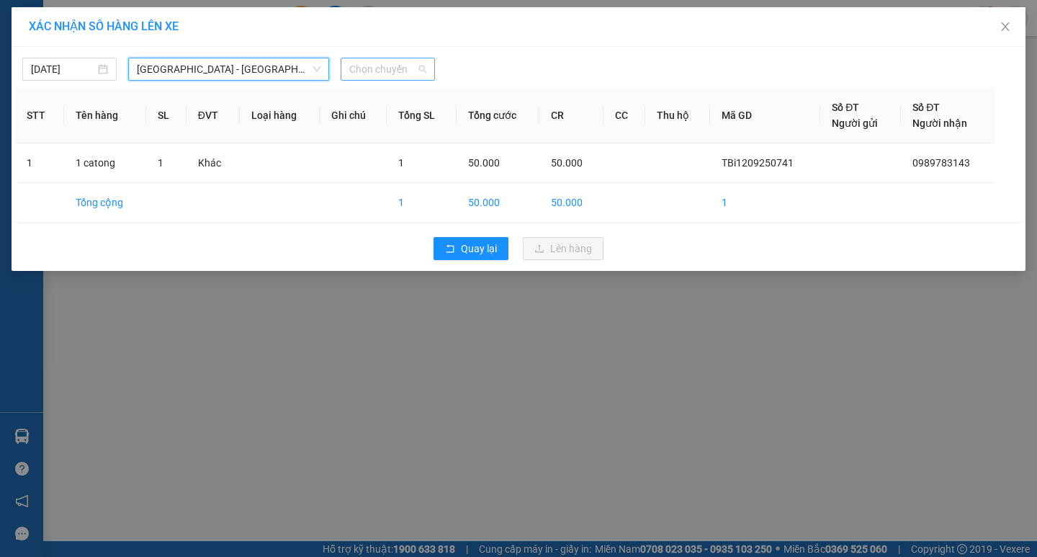
click at [395, 76] on span "Chọn chuyến" at bounding box center [387, 69] width 77 height 22
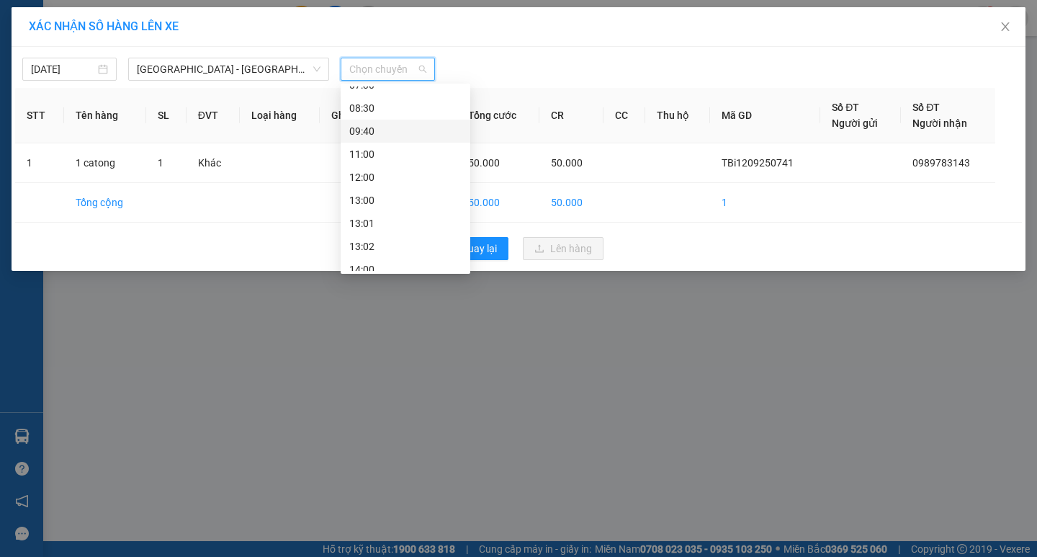
scroll to position [207, 0]
click at [380, 200] on div "17:00" at bounding box center [406, 190] width 130 height 23
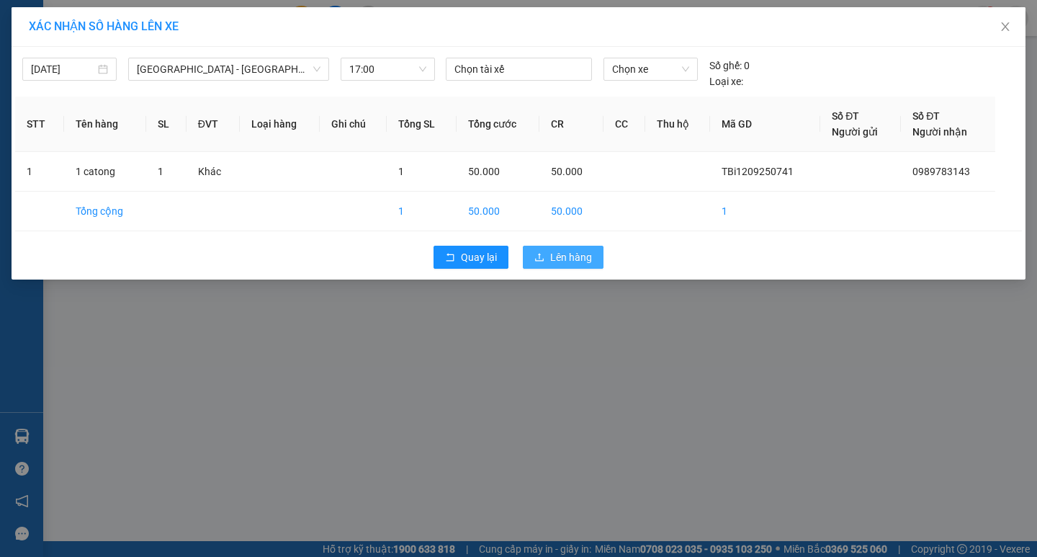
click at [575, 262] on span "Lên hàng" at bounding box center [571, 257] width 42 height 16
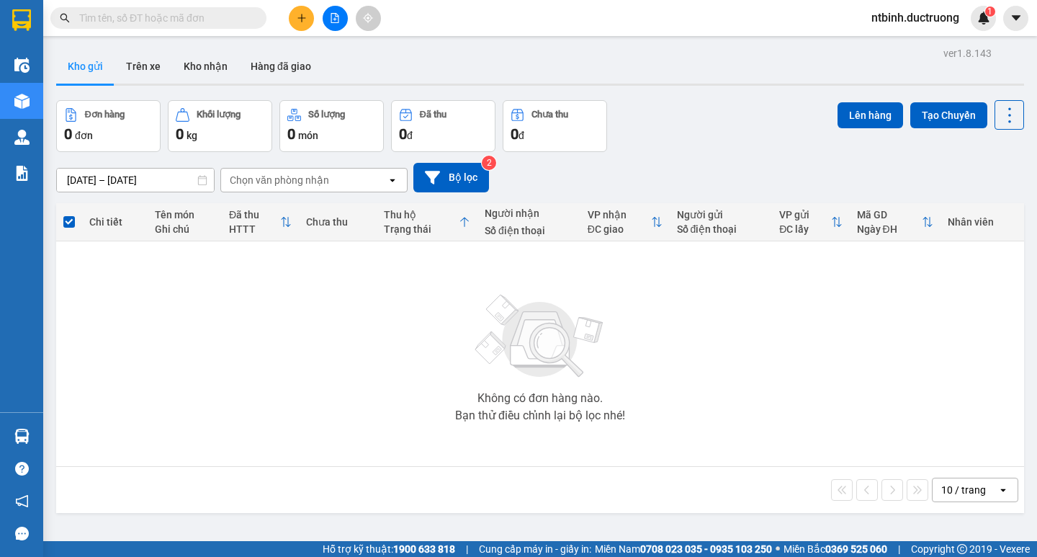
click at [474, 346] on img at bounding box center [540, 336] width 144 height 101
drag, startPoint x: 659, startPoint y: 127, endPoint x: 707, endPoint y: 95, distance: 57.1
click at [707, 95] on div "ver 1.8.143 Kho gửi Trên xe Kho nhận Hàng đã giao Đơn hàng 0 đơn Khối lượng 0 k…" at bounding box center [539, 321] width 979 height 557
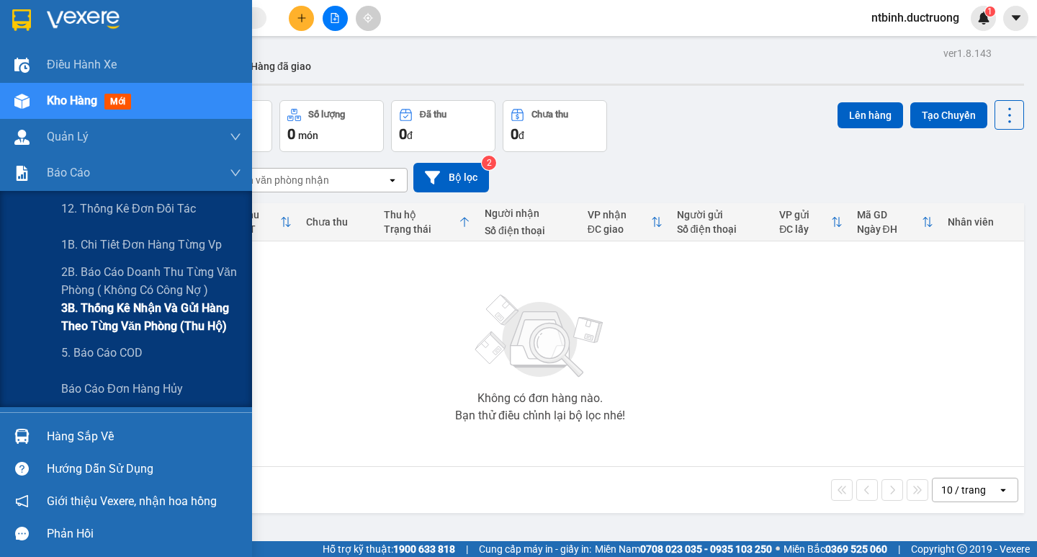
click at [115, 315] on span "3B. Thống kê nhận và gửi hàng theo từng văn phòng (thu hộ)" at bounding box center [151, 317] width 180 height 36
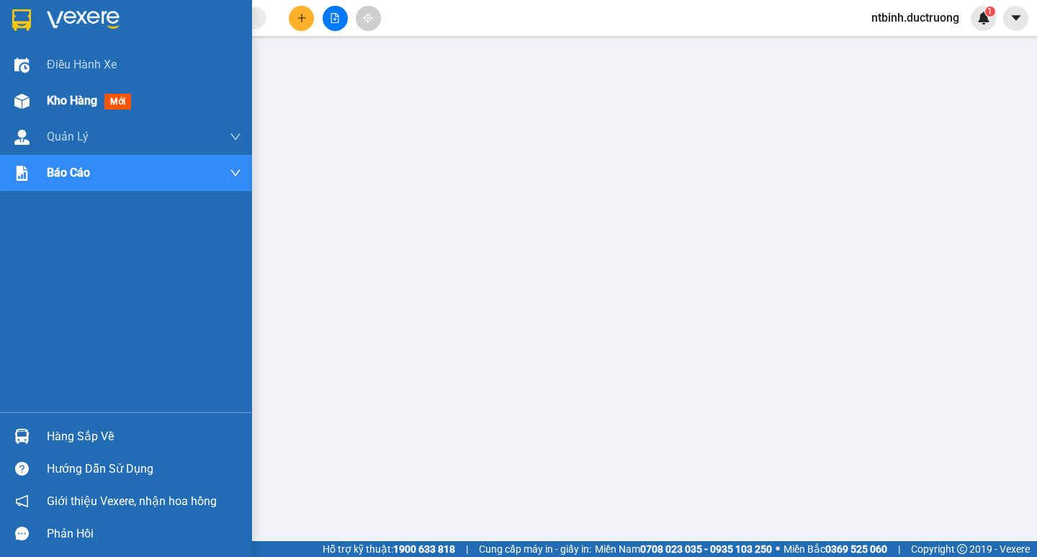
click at [32, 107] on div at bounding box center [21, 101] width 25 height 25
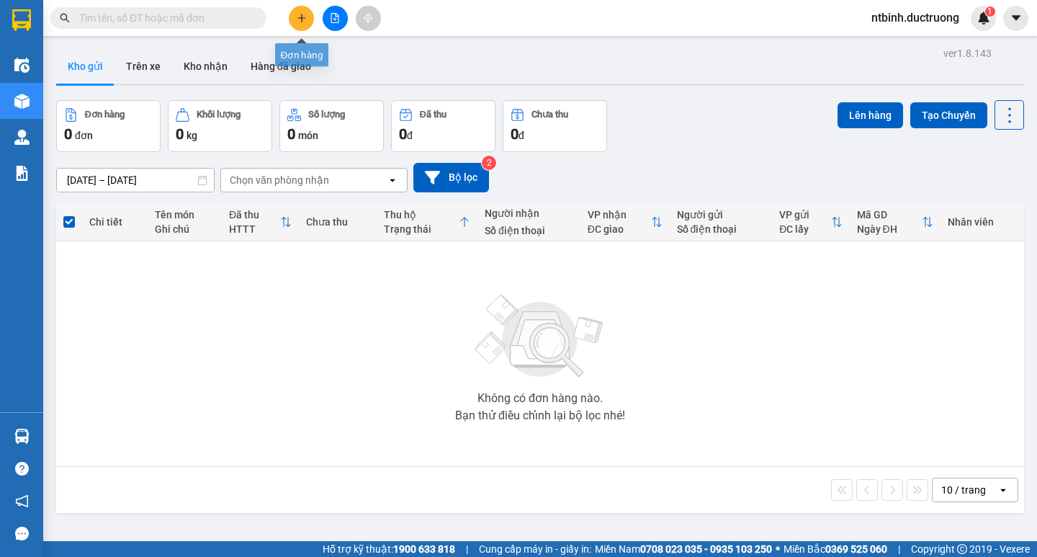
click at [305, 19] on icon "plus" at bounding box center [302, 18] width 10 height 10
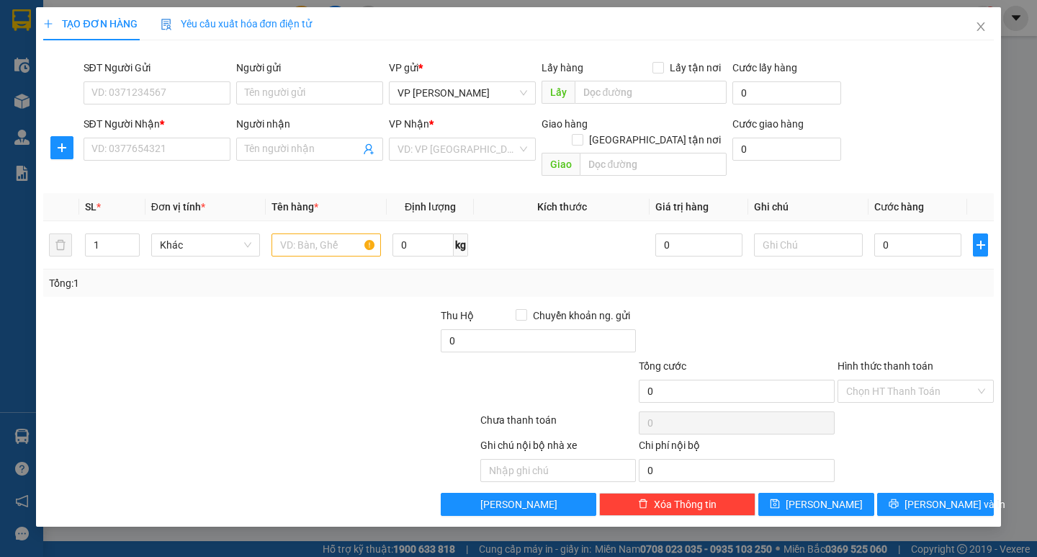
click at [148, 135] on div "SĐT Người Nhận *" at bounding box center [157, 127] width 147 height 22
click at [148, 148] on input "SĐT Người Nhận *" at bounding box center [157, 149] width 147 height 23
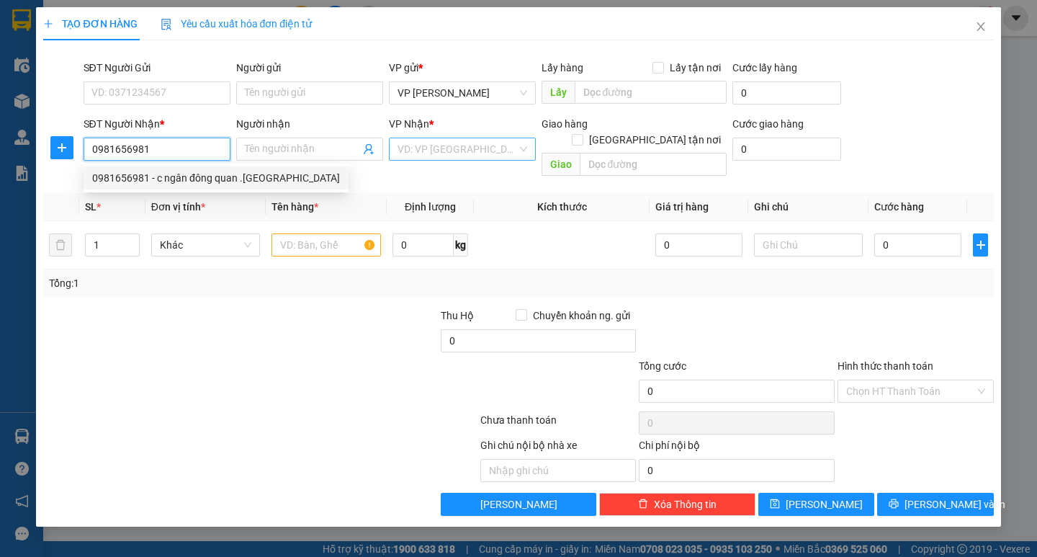
type input "0981656981"
click at [456, 145] on input "search" at bounding box center [457, 149] width 120 height 22
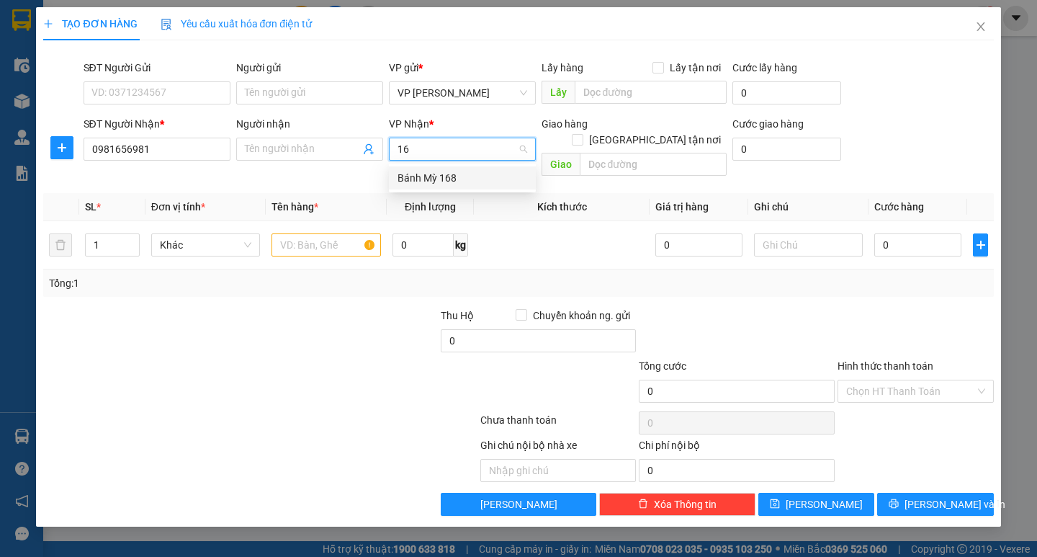
type input "168"
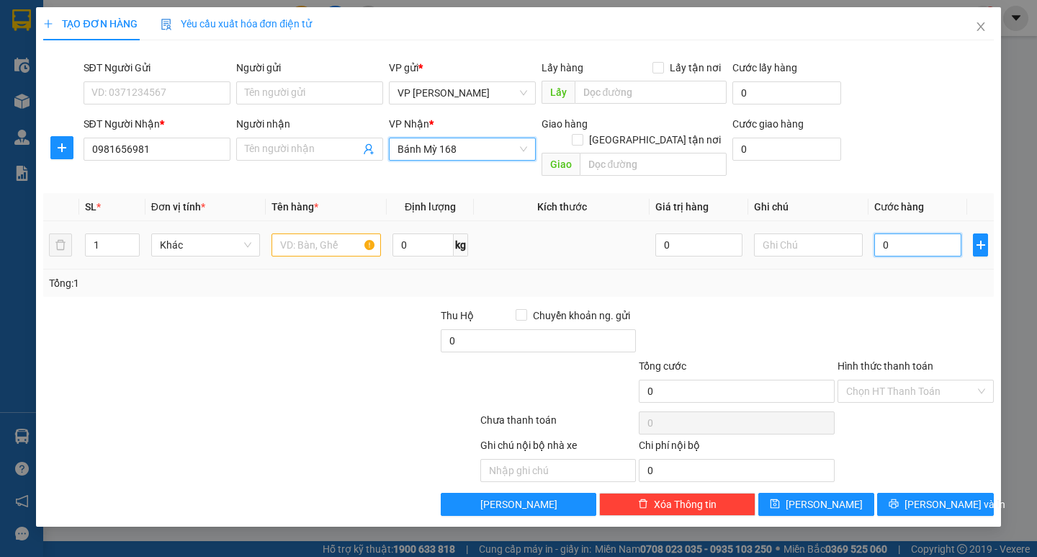
click at [932, 233] on input "0" at bounding box center [917, 244] width 87 height 23
click at [893, 233] on input "0" at bounding box center [917, 244] width 87 height 23
drag, startPoint x: 888, startPoint y: 228, endPoint x: 871, endPoint y: 228, distance: 17.3
click at [871, 228] on td "0" at bounding box center [917, 245] width 99 height 48
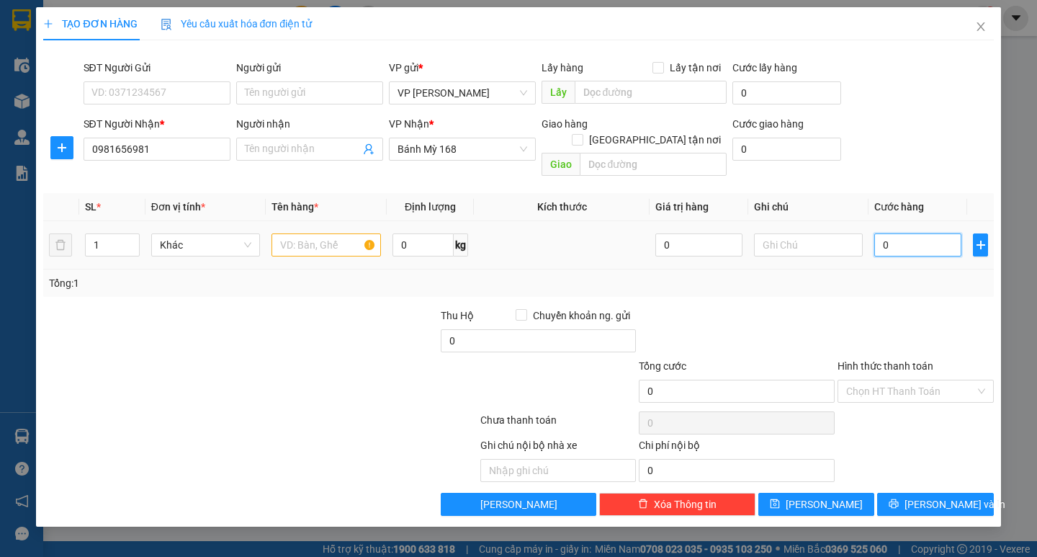
type input "5"
type input "50"
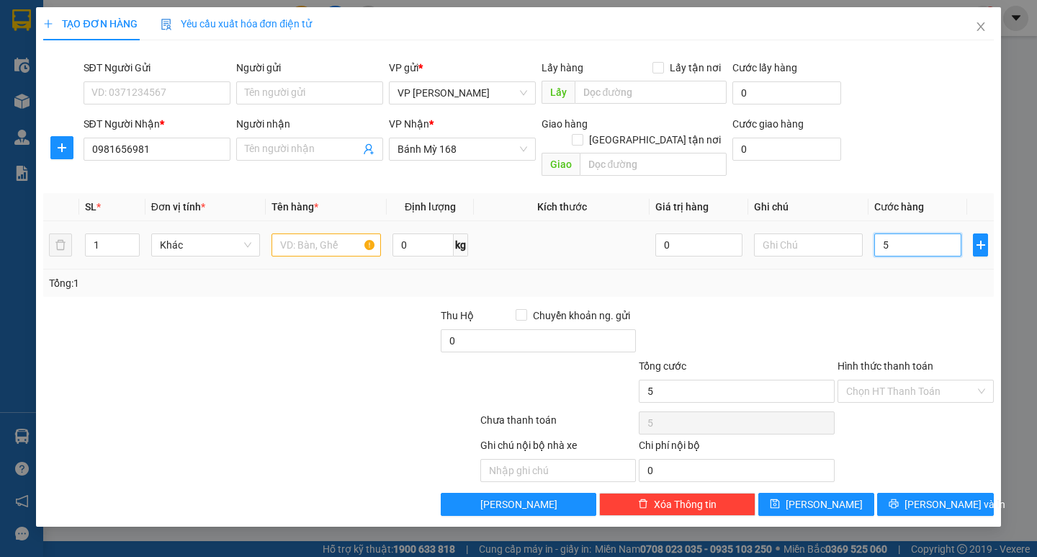
type input "50"
click at [888, 233] on input "50" at bounding box center [917, 244] width 87 height 23
type input "50.000"
click at [886, 380] on input "Hình thức thanh toán" at bounding box center [910, 391] width 129 height 22
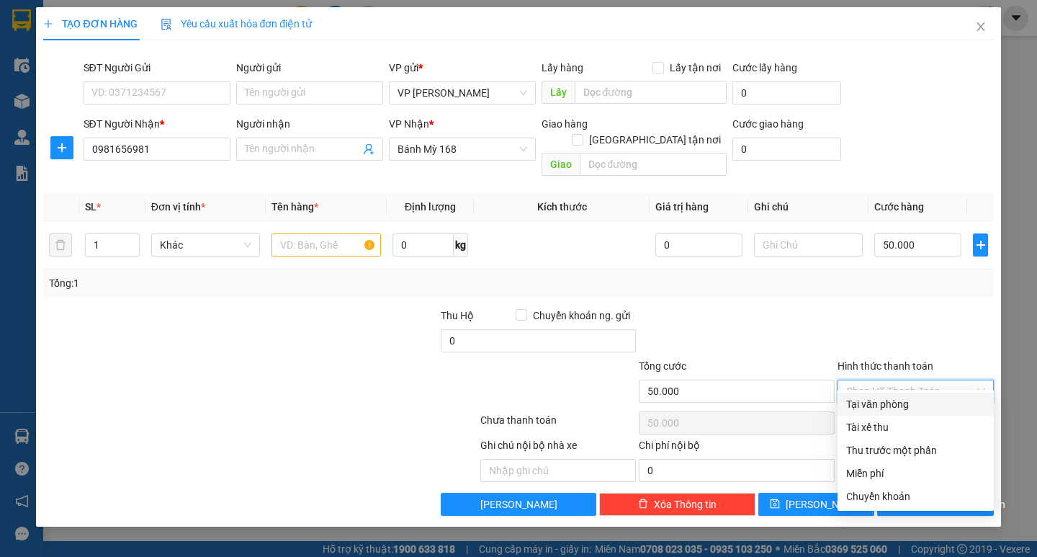
click at [878, 397] on div "Tại văn phòng" at bounding box center [915, 404] width 139 height 16
type input "0"
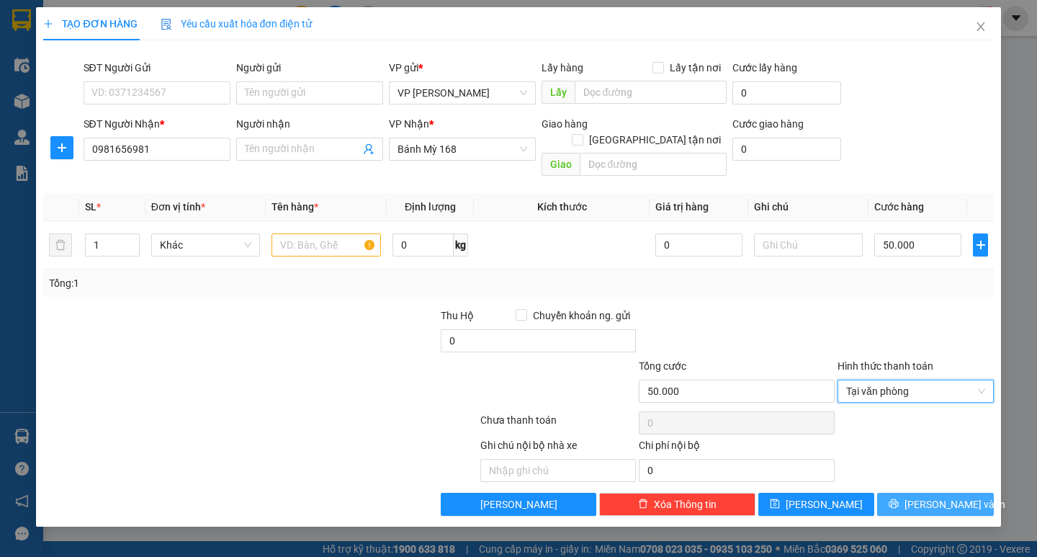
click at [961, 496] on button "[PERSON_NAME] và In" at bounding box center [935, 503] width 116 height 23
click at [324, 233] on input "text" at bounding box center [325, 244] width 109 height 23
type input "1 ctong"
click at [938, 492] on button "[PERSON_NAME] và In" at bounding box center [935, 503] width 116 height 23
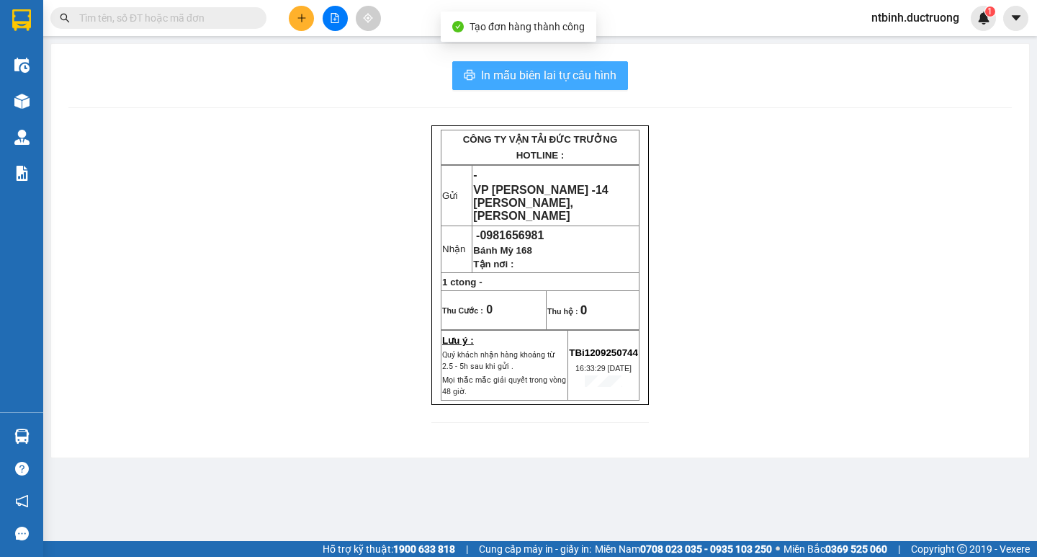
click at [608, 77] on span "In mẫu biên lai tự cấu hình" at bounding box center [548, 75] width 135 height 18
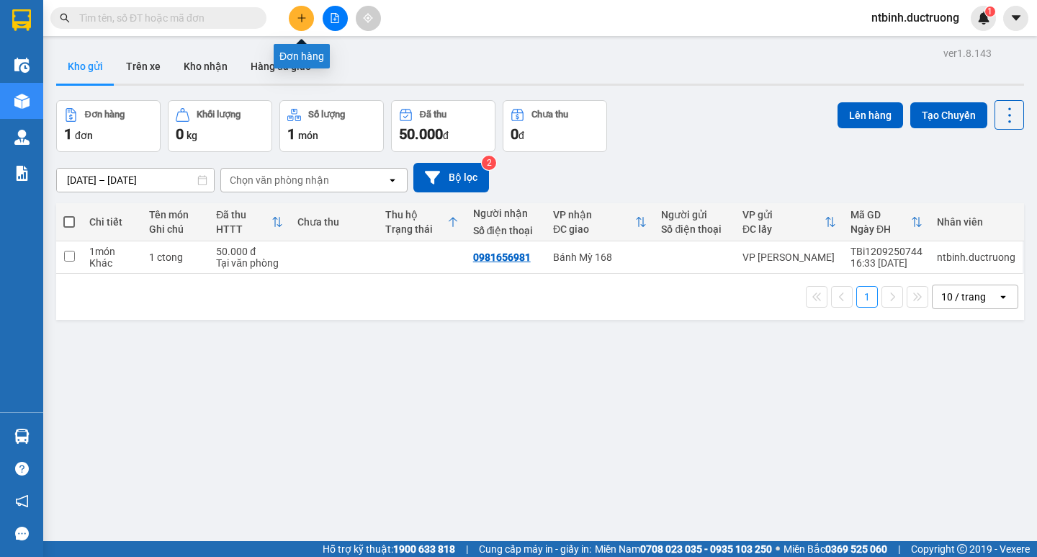
click at [302, 9] on button at bounding box center [301, 18] width 25 height 25
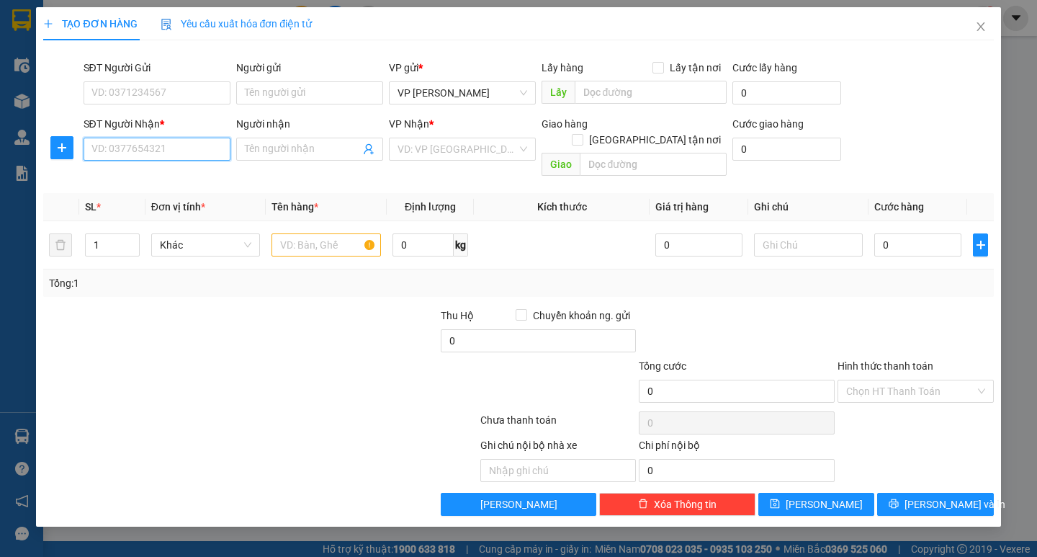
click at [119, 148] on input "SĐT Người Nhận *" at bounding box center [157, 149] width 147 height 23
type input "0946099664"
click at [426, 136] on div "VP Nhận *" at bounding box center [462, 127] width 147 height 22
click at [436, 148] on input "search" at bounding box center [457, 149] width 120 height 22
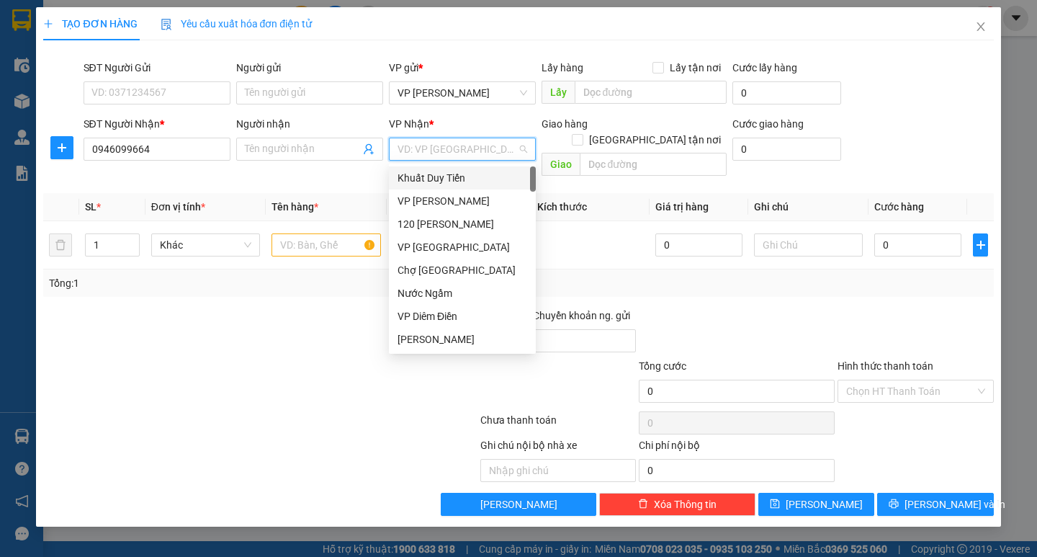
click at [460, 150] on input "search" at bounding box center [457, 149] width 120 height 22
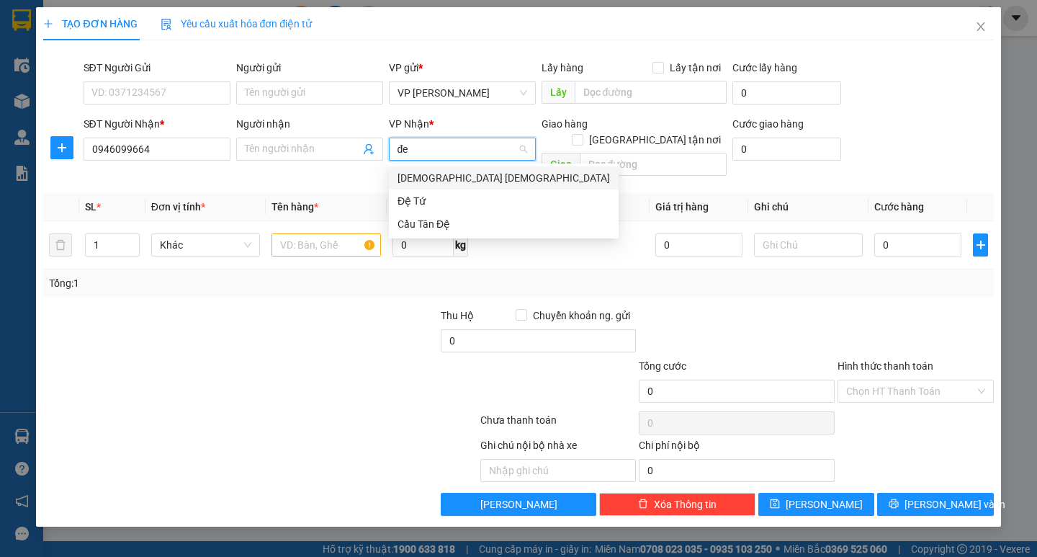
type input "đê"
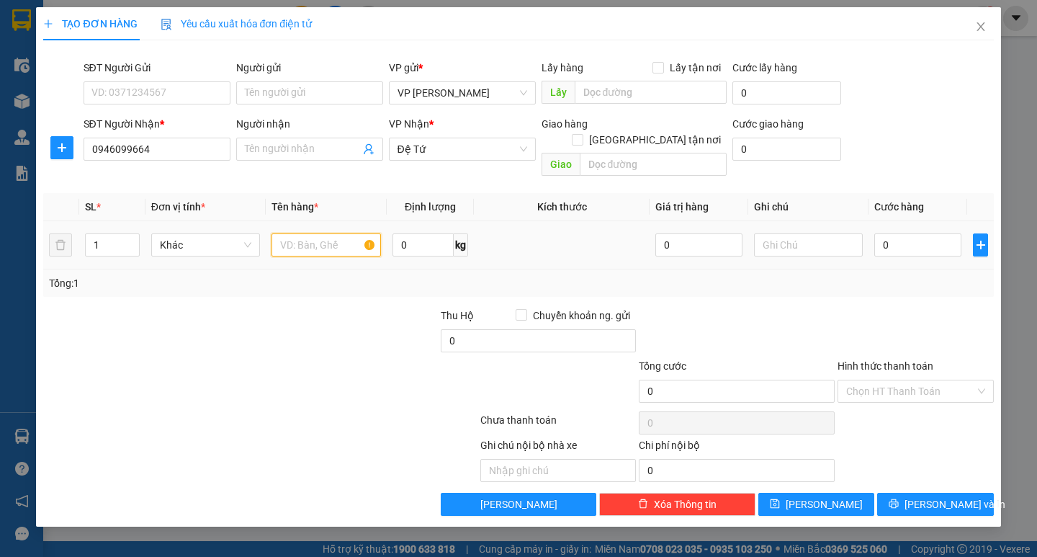
click at [320, 233] on input "text" at bounding box center [325, 244] width 109 height 23
type input "bọc trắng"
click at [914, 233] on input "0" at bounding box center [917, 244] width 87 height 23
type input "4"
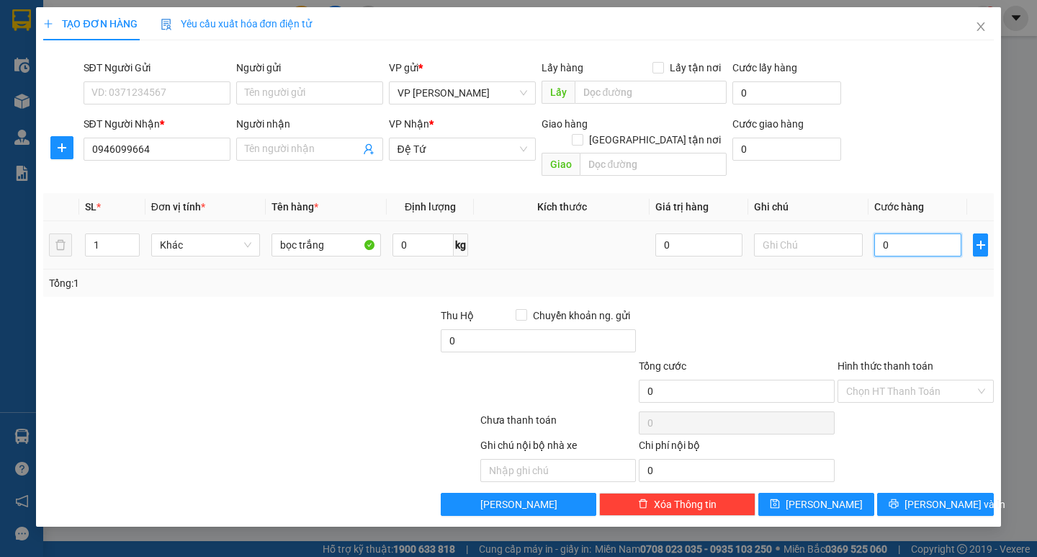
type input "4"
type input "40"
type input "4"
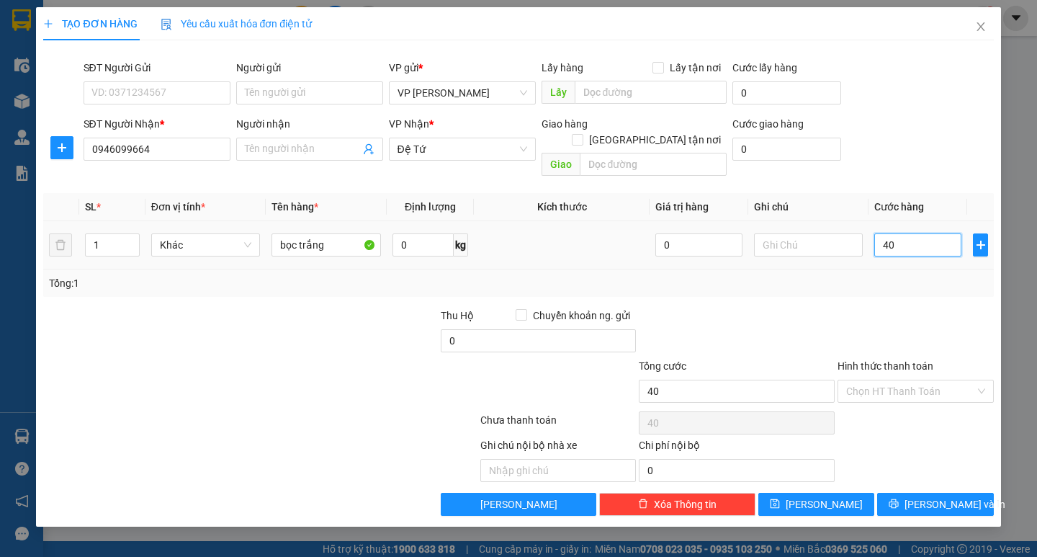
type input "4"
type input "0"
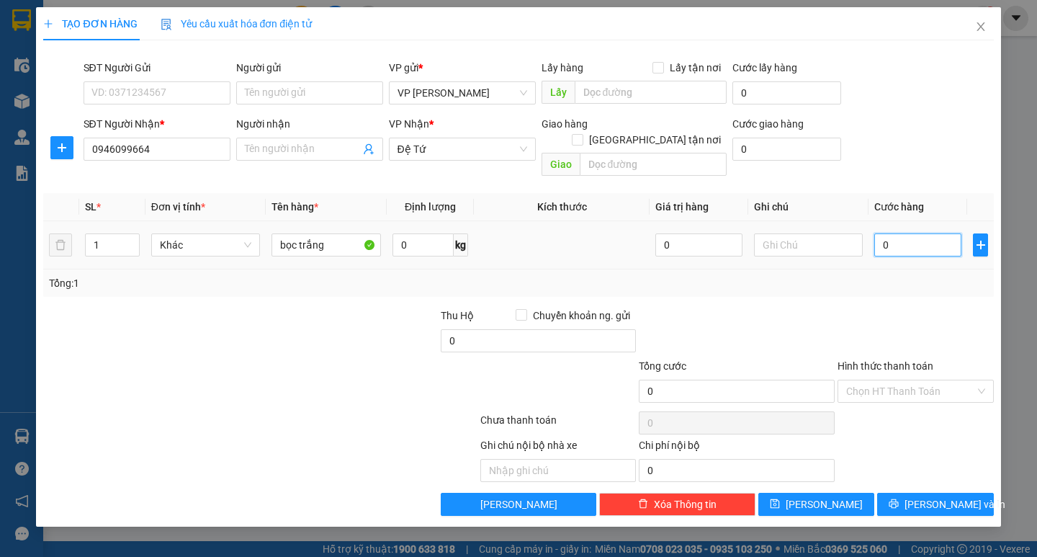
click at [914, 233] on input "0" at bounding box center [917, 244] width 87 height 23
drag, startPoint x: 914, startPoint y: 228, endPoint x: 867, endPoint y: 232, distance: 47.7
click at [867, 232] on tr "1 Khác bọc trắng 0 kg 0 0" at bounding box center [518, 245] width 950 height 48
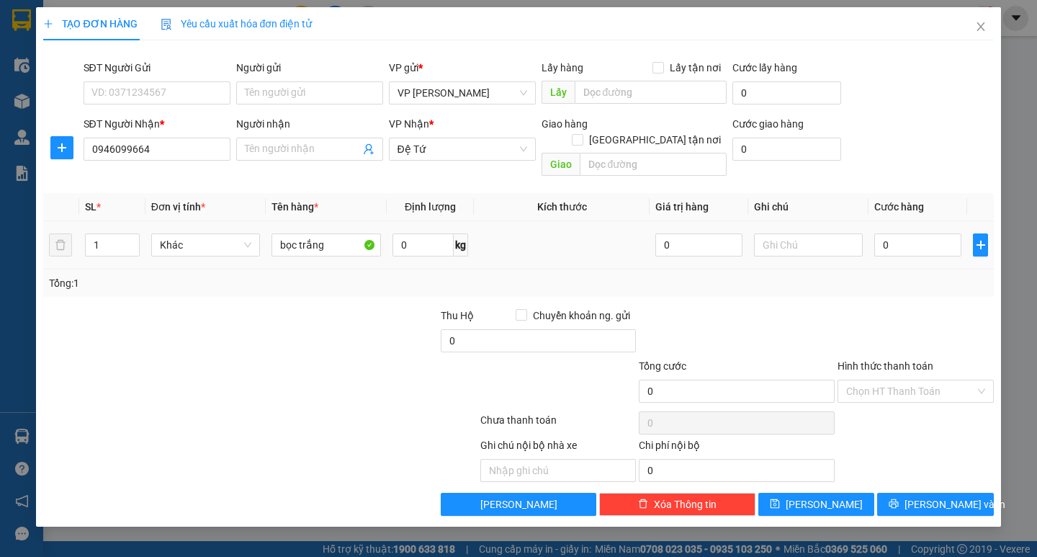
click at [867, 232] on td at bounding box center [808, 245] width 120 height 48
type input "3"
type input "30"
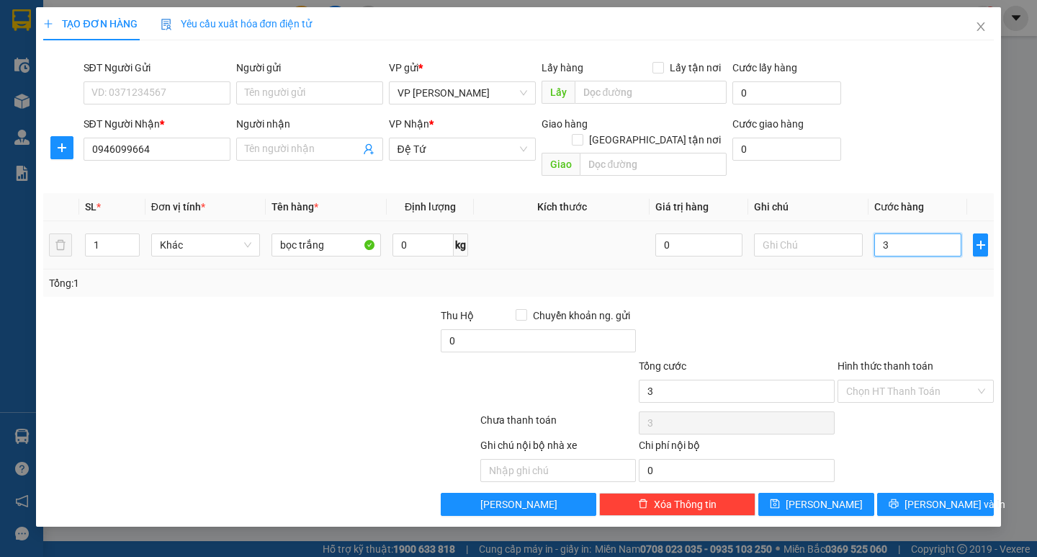
type input "30"
click at [896, 233] on input "30" at bounding box center [917, 244] width 87 height 23
type input "30.000"
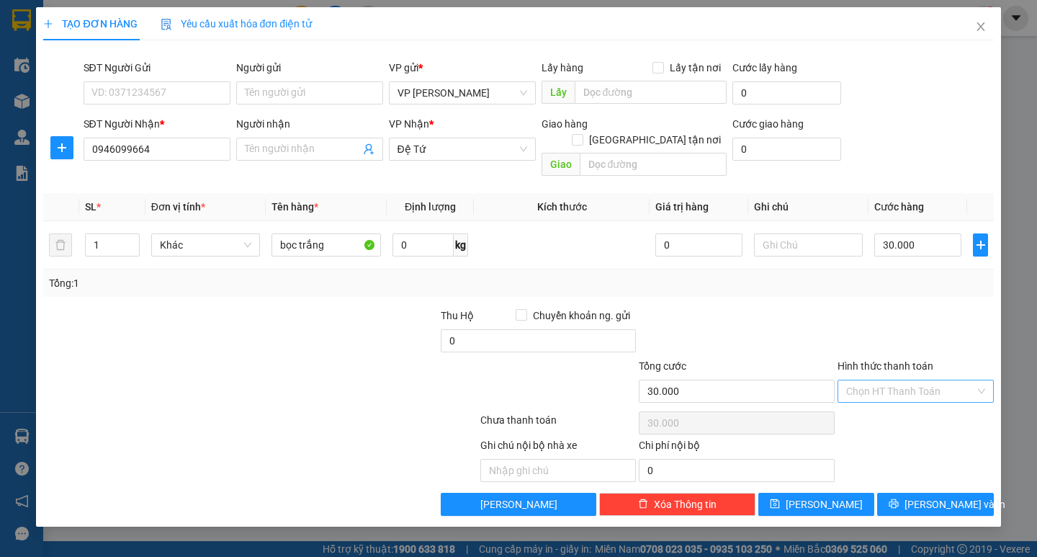
click at [892, 380] on input "Hình thức thanh toán" at bounding box center [910, 391] width 129 height 22
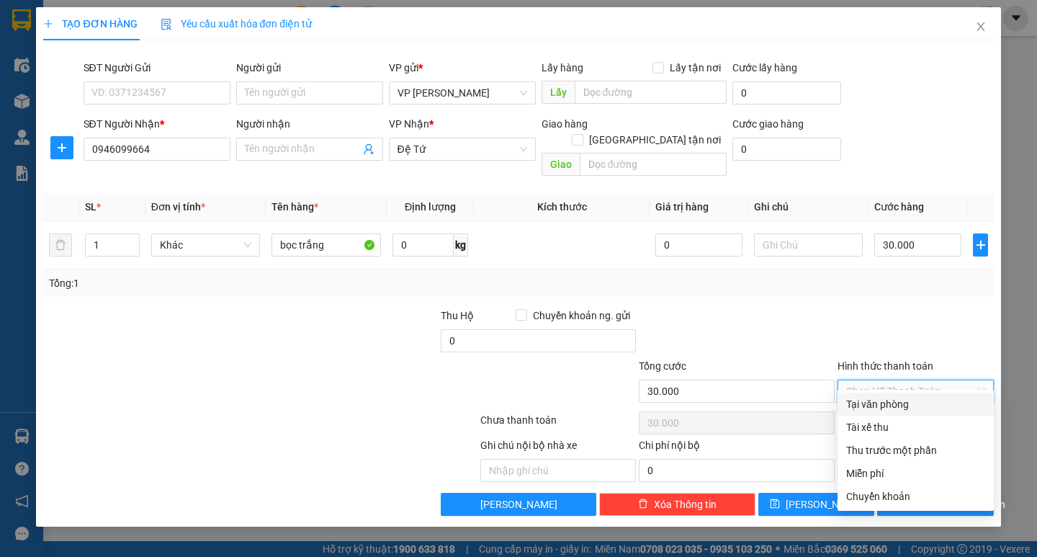
click at [880, 401] on div "Tại văn phòng" at bounding box center [915, 404] width 139 height 16
type input "0"
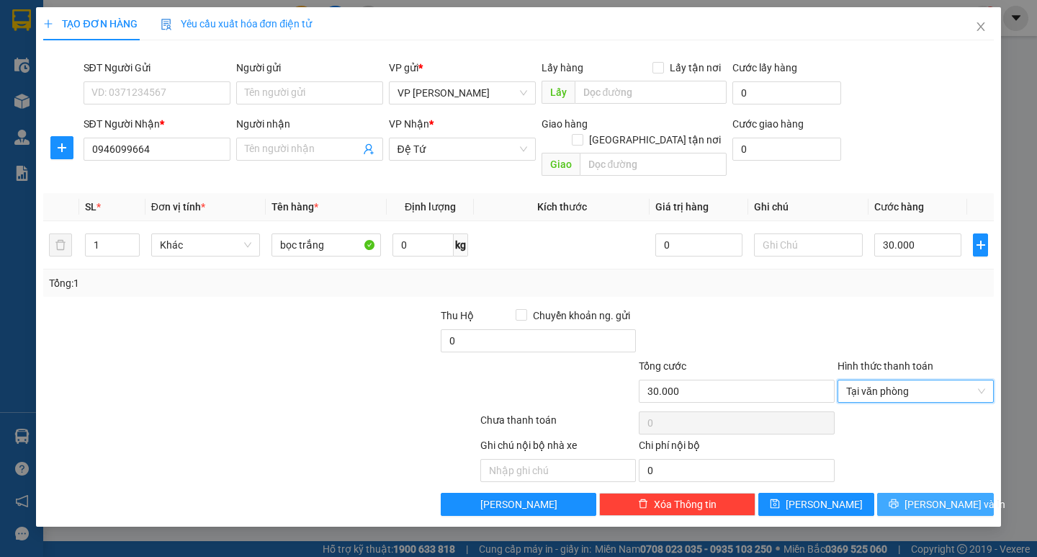
click at [929, 496] on span "[PERSON_NAME] và In" at bounding box center [954, 504] width 101 height 16
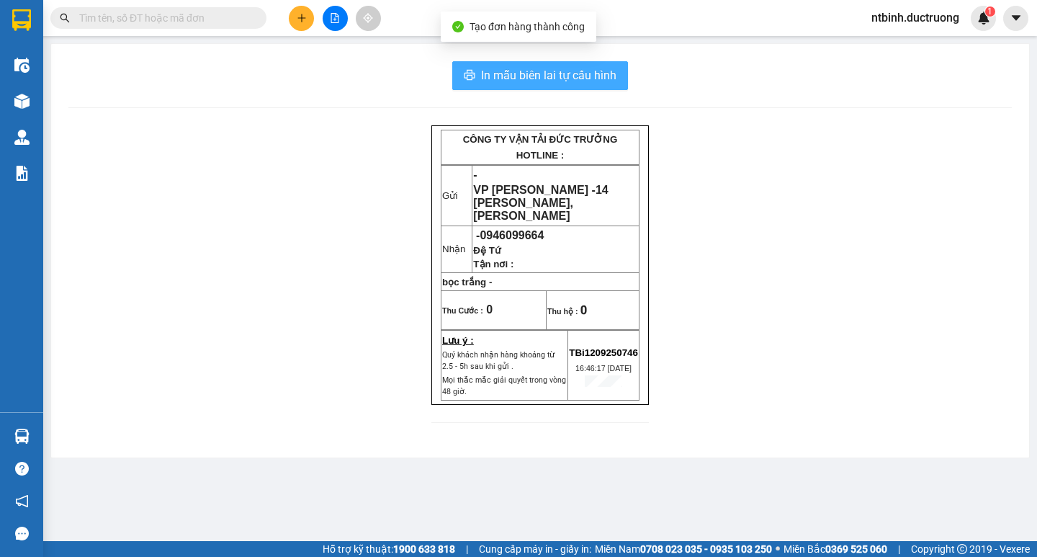
click at [563, 76] on span "In mẫu biên lai tự cấu hình" at bounding box center [548, 75] width 135 height 18
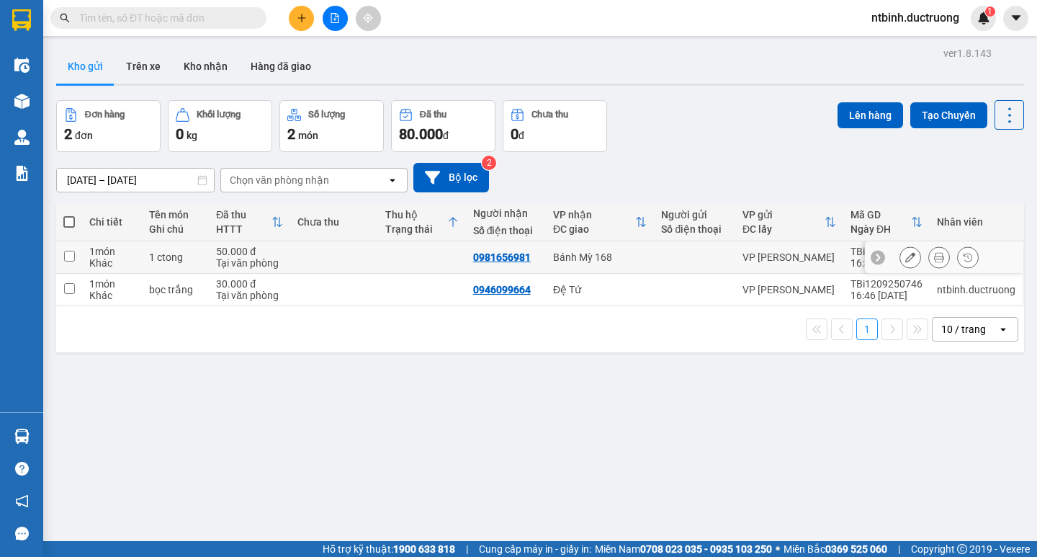
click at [934, 256] on icon at bounding box center [939, 257] width 10 height 10
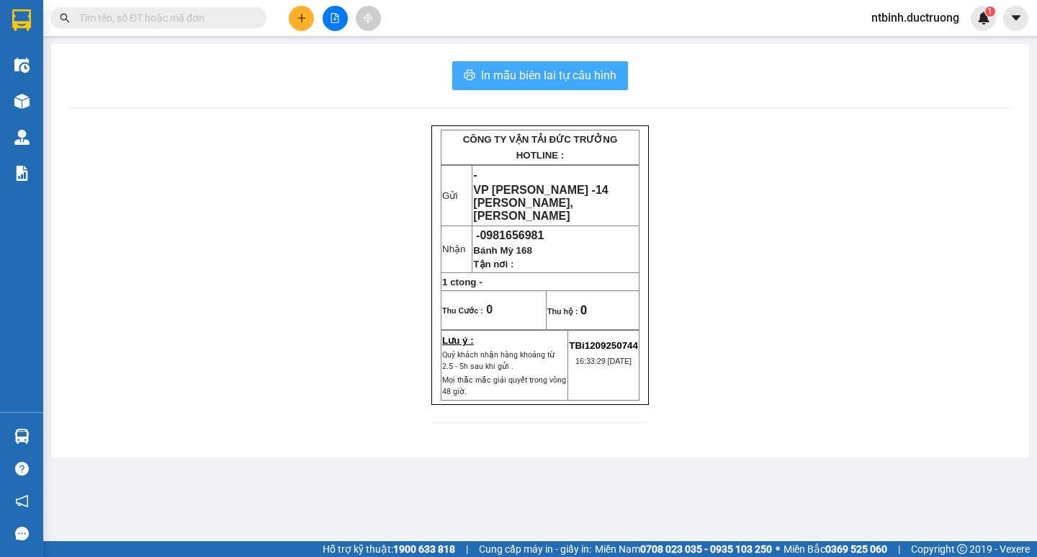
click at [554, 67] on span "In mẫu biên lai tự cấu hình" at bounding box center [548, 75] width 135 height 18
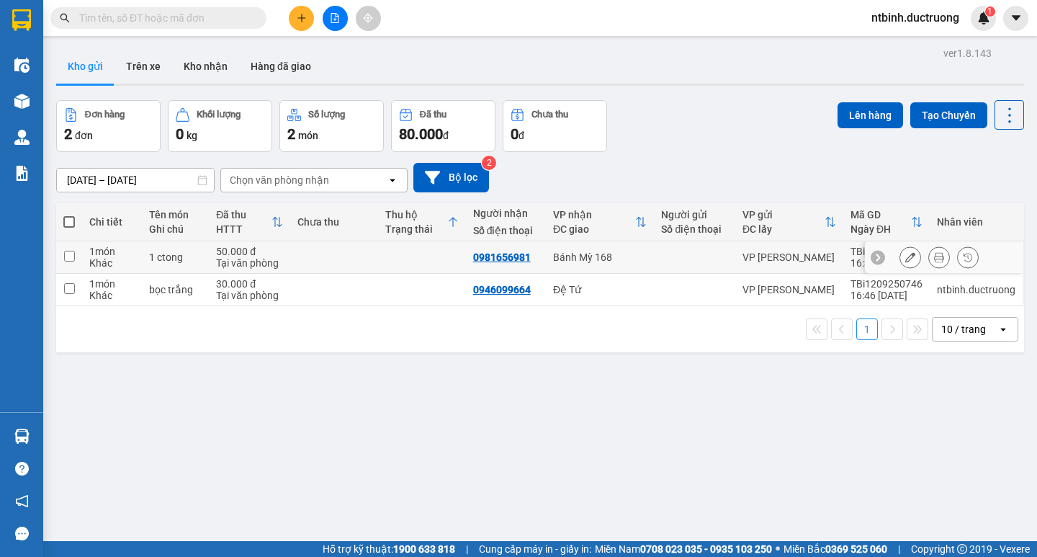
click at [636, 254] on div "Bánh Mỳ 168" at bounding box center [600, 257] width 94 height 12
checkbox input "true"
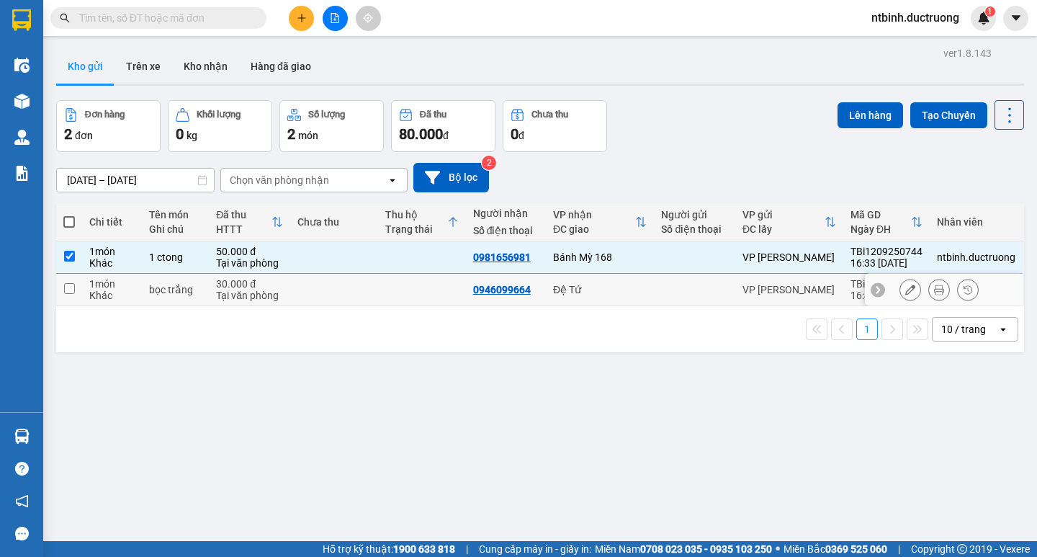
click at [639, 287] on div "Đệ Tứ" at bounding box center [600, 290] width 94 height 12
checkbox input "true"
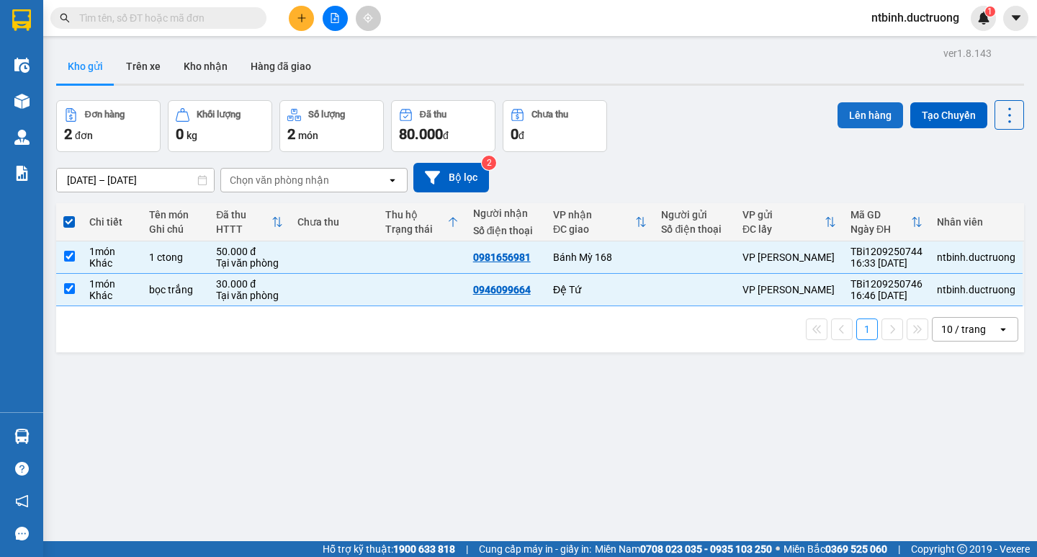
click at [838, 112] on button "Lên hàng" at bounding box center [870, 115] width 66 height 26
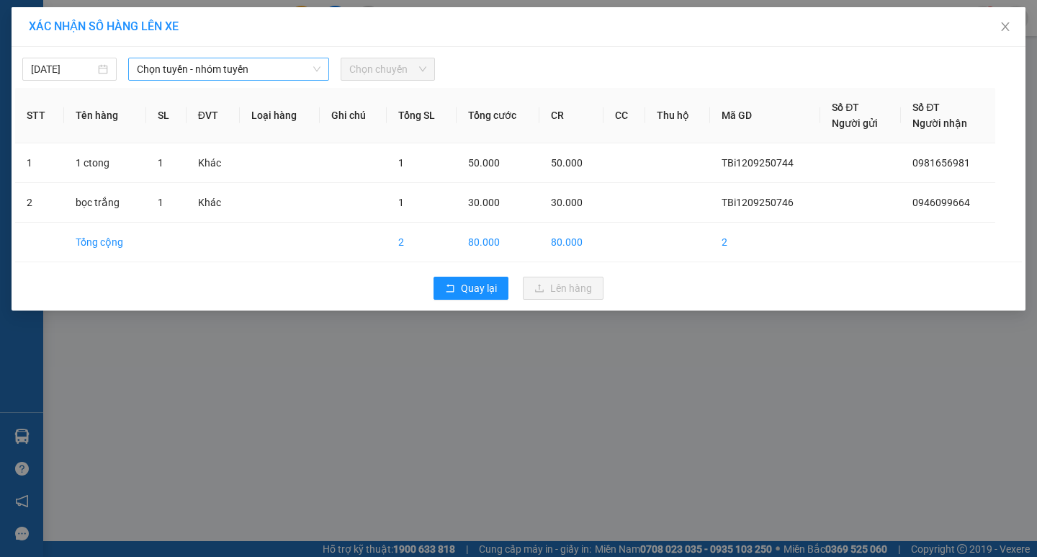
click at [284, 61] on span "Chọn tuyến - nhóm tuyến" at bounding box center [229, 69] width 184 height 22
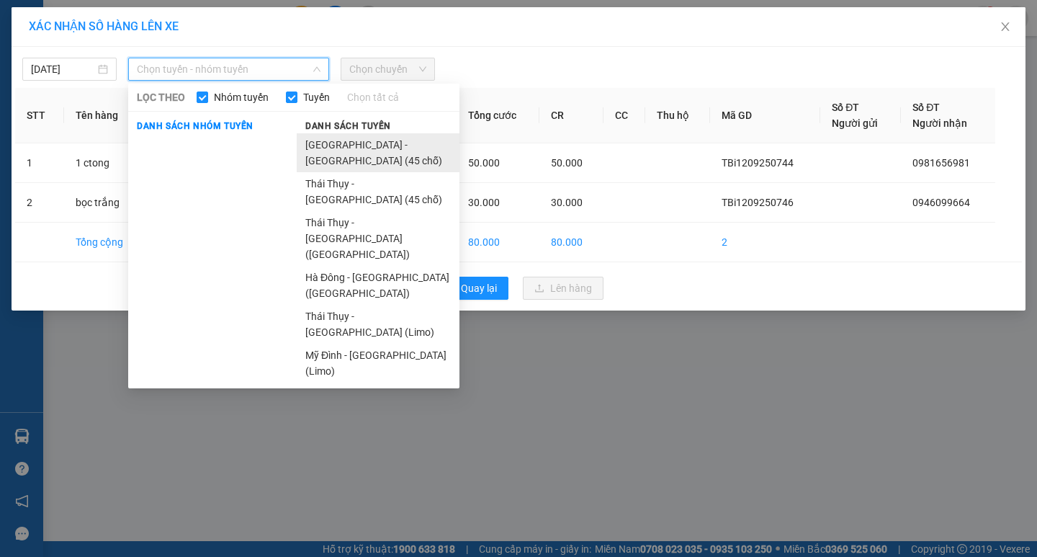
click at [312, 147] on li "[GEOGRAPHIC_DATA] - [GEOGRAPHIC_DATA] (45 chỗ)" at bounding box center [378, 152] width 163 height 39
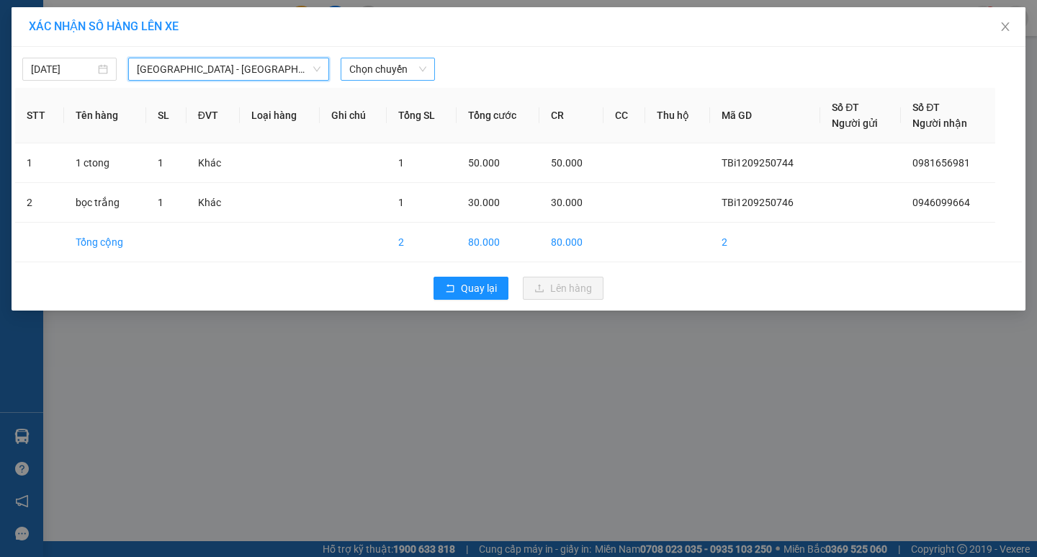
drag, startPoint x: 366, startPoint y: 76, endPoint x: 372, endPoint y: 72, distance: 7.8
click at [368, 75] on span "Chọn chuyến" at bounding box center [387, 69] width 77 height 22
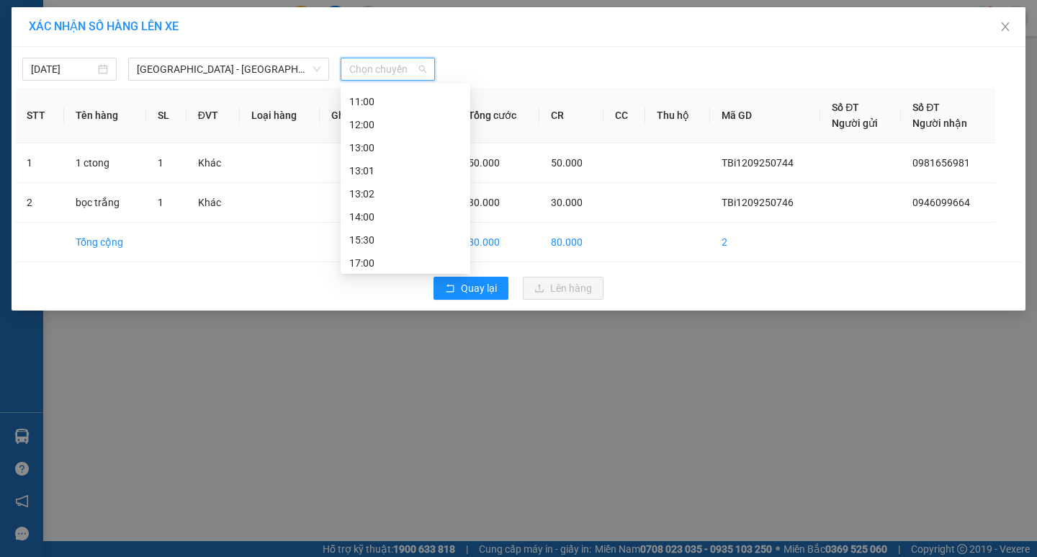
scroll to position [207, 0]
click at [384, 199] on div "17:00" at bounding box center [406, 190] width 130 height 23
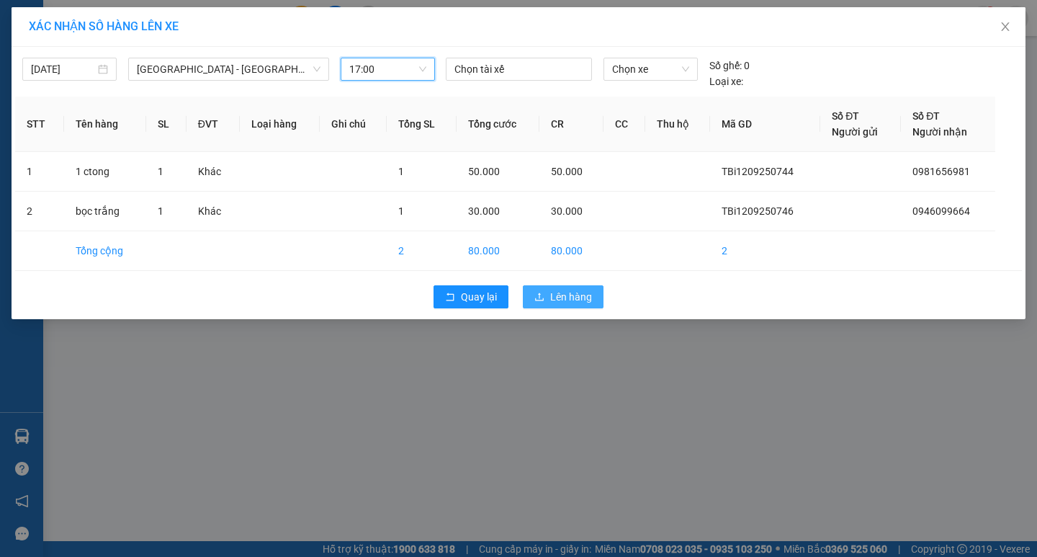
click at [574, 292] on span "Lên hàng" at bounding box center [571, 297] width 42 height 16
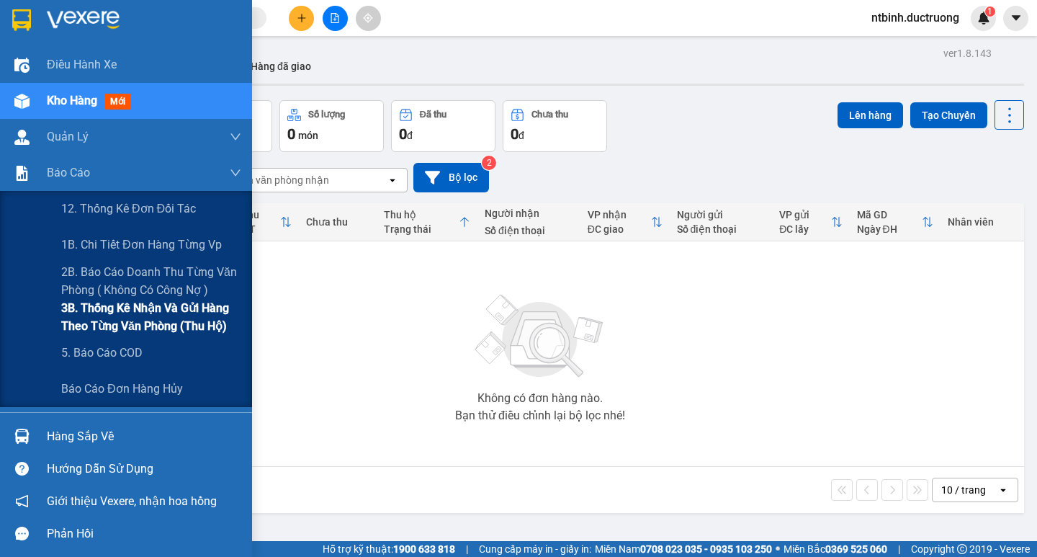
click at [106, 320] on span "3B. Thống kê nhận và gửi hàng theo từng văn phòng (thu hộ)" at bounding box center [151, 317] width 180 height 36
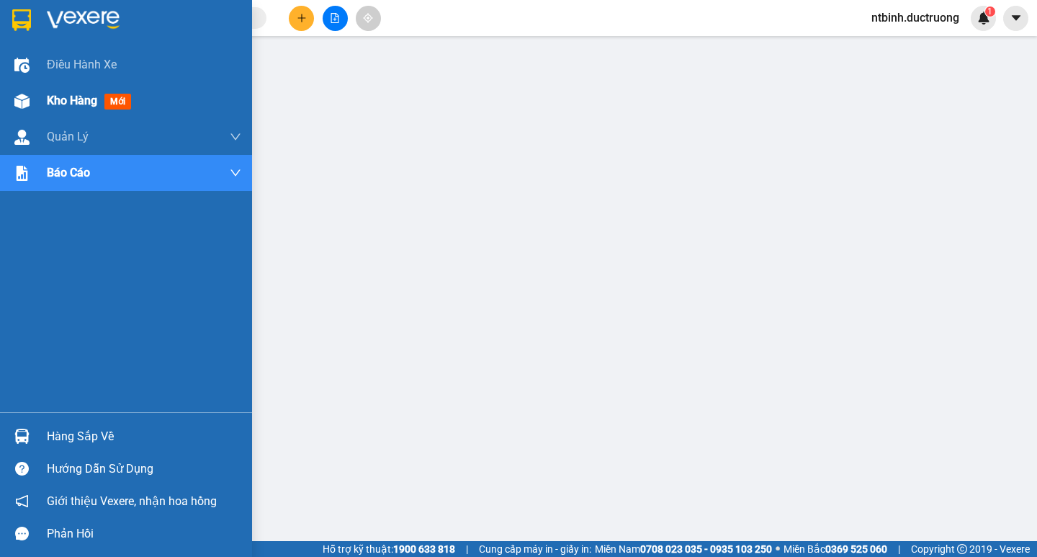
click at [54, 102] on span "Kho hàng" at bounding box center [72, 101] width 50 height 14
